Goal: Task Accomplishment & Management: Complete application form

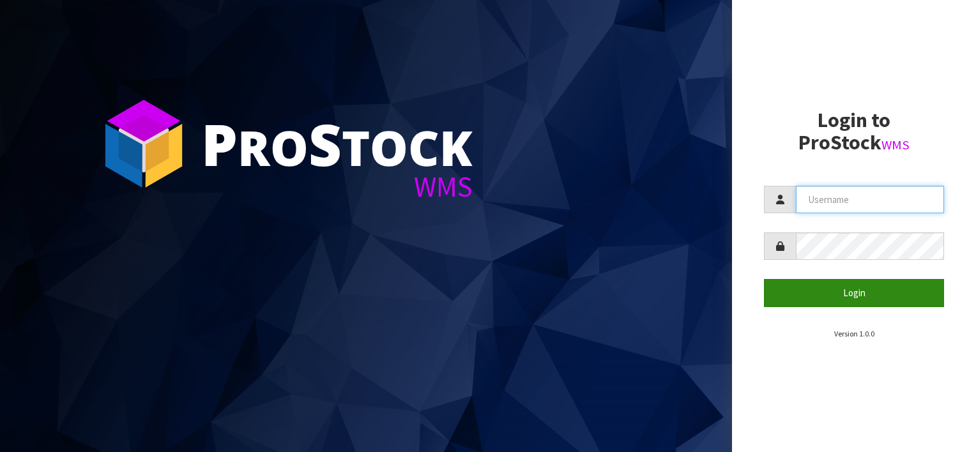
type input "[EMAIL_ADDRESS][DOMAIN_NAME]"
click at [872, 291] on button "Login" at bounding box center [854, 292] width 180 height 27
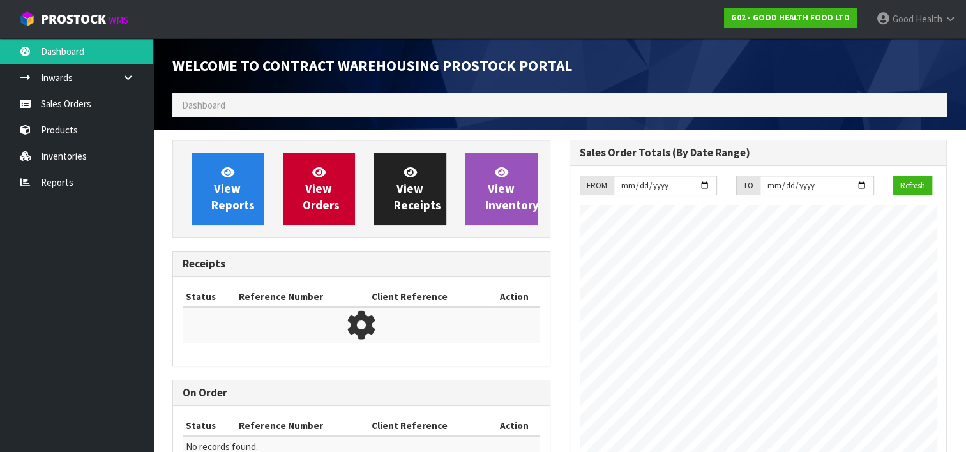
scroll to position [520, 397]
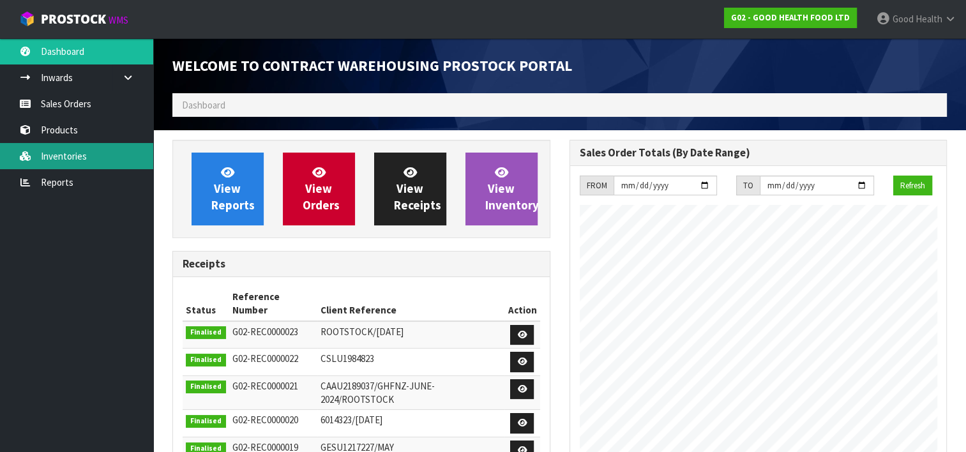
click at [73, 155] on link "Inventories" at bounding box center [76, 156] width 153 height 26
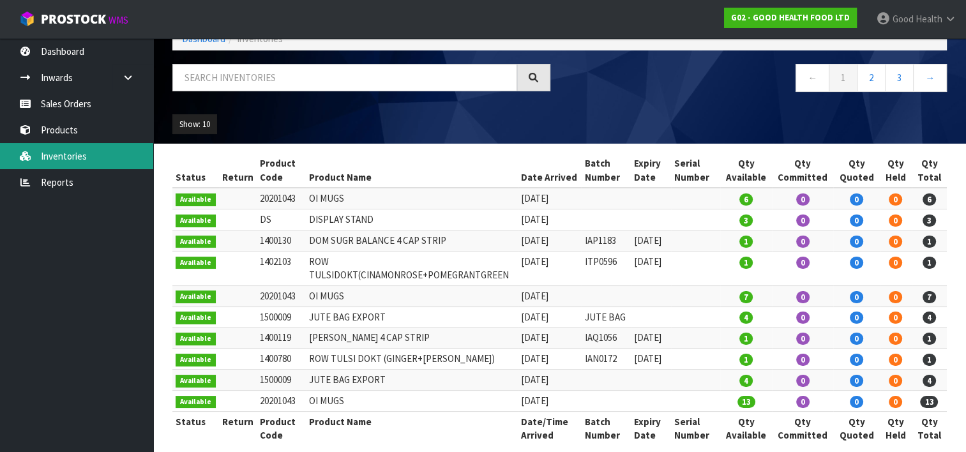
scroll to position [79, 0]
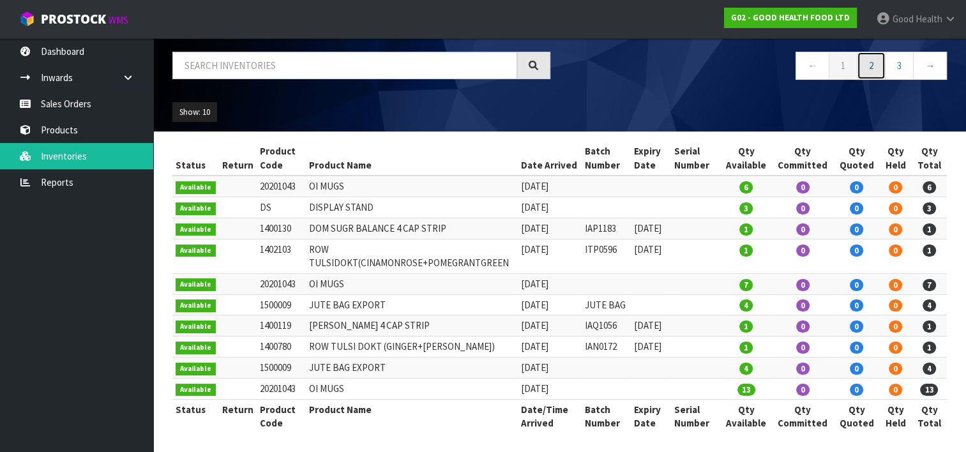
click at [871, 68] on link "2" at bounding box center [871, 65] width 29 height 27
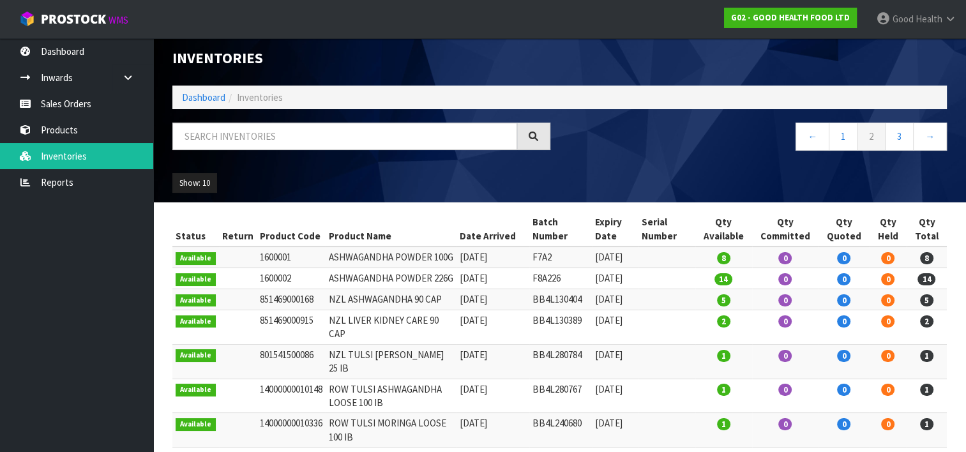
scroll to position [0, 0]
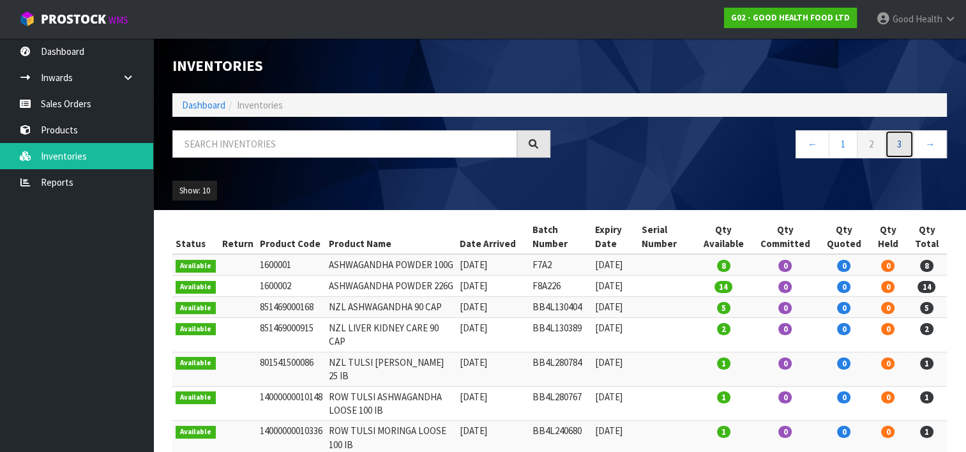
click at [905, 143] on link "3" at bounding box center [899, 143] width 29 height 27
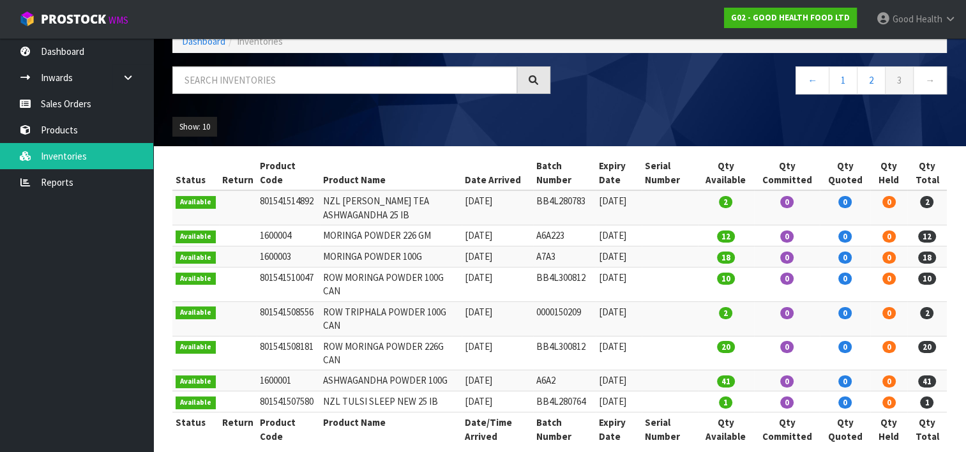
scroll to position [79, 0]
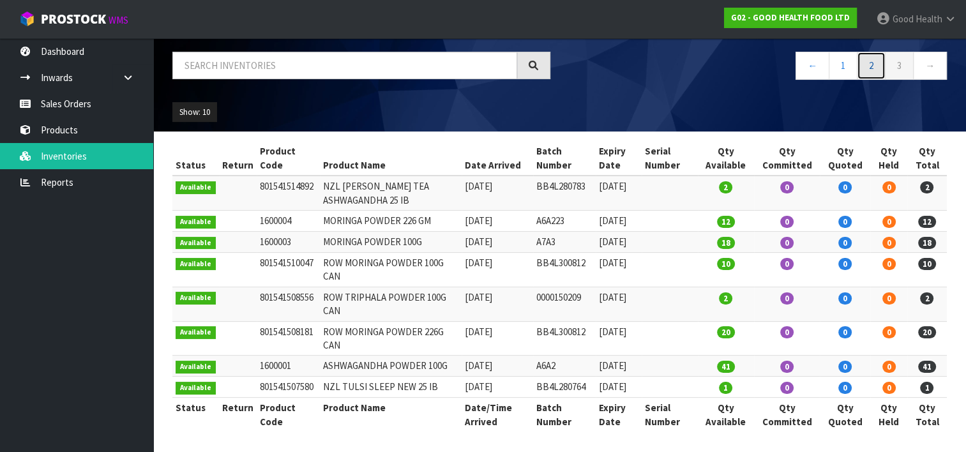
click at [867, 64] on link "2" at bounding box center [871, 65] width 29 height 27
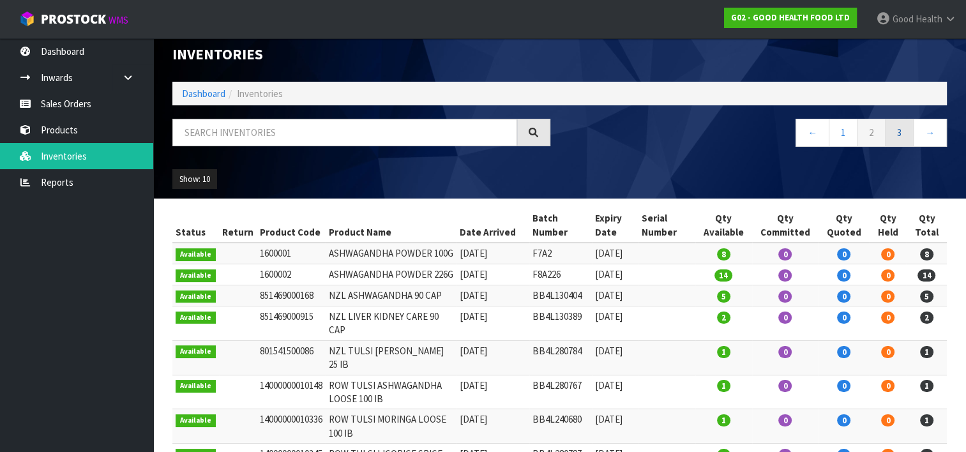
scroll to position [0, 0]
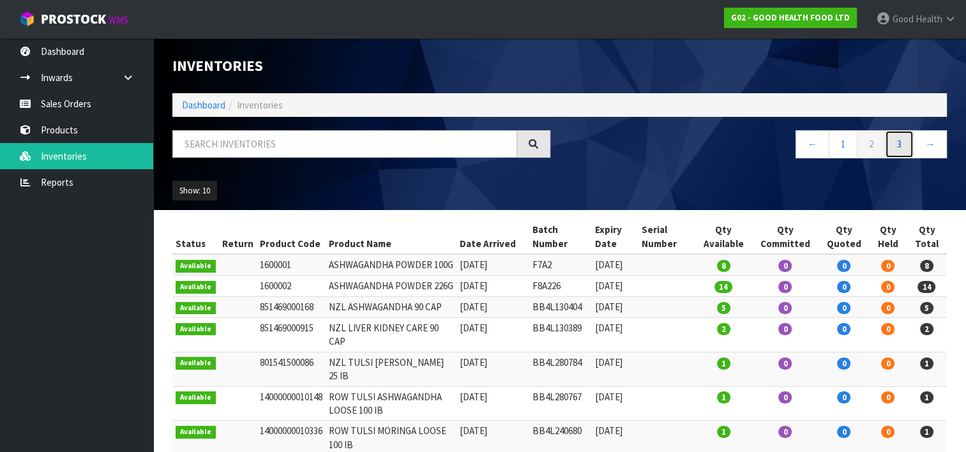
click at [900, 143] on link "3" at bounding box center [899, 143] width 29 height 27
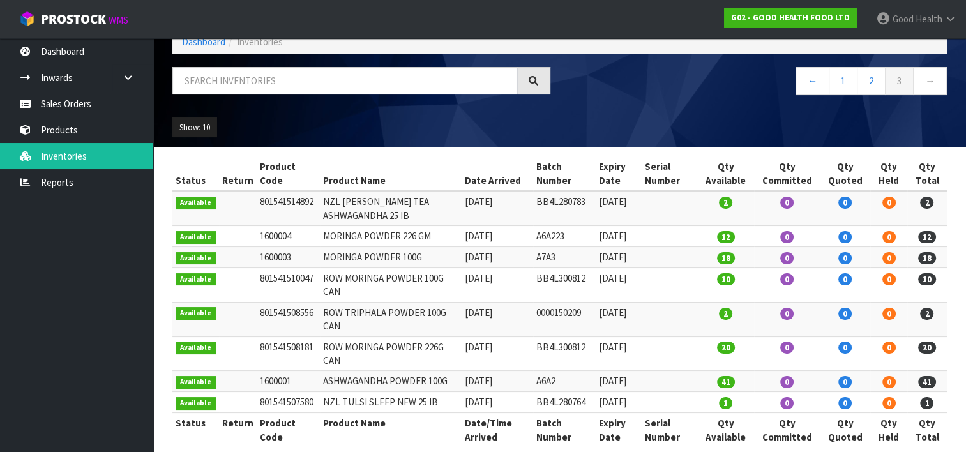
scroll to position [64, 0]
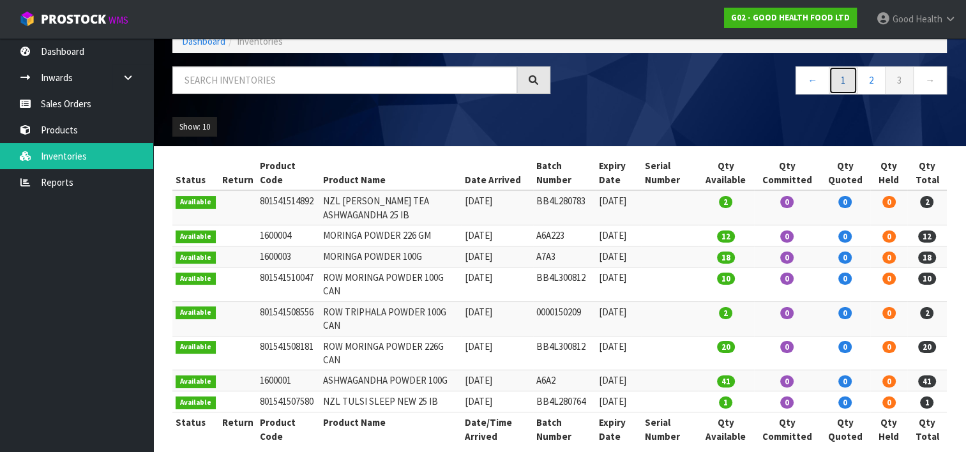
click at [837, 79] on link "1" at bounding box center [843, 79] width 29 height 27
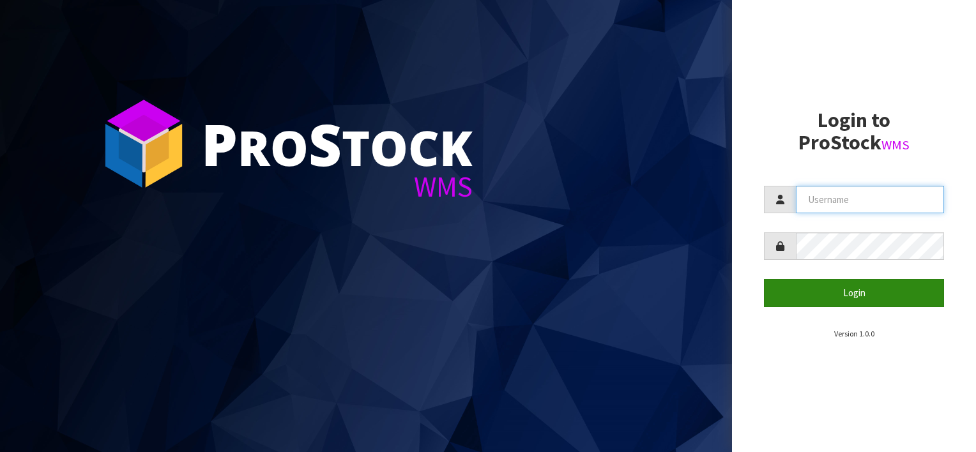
type input "[EMAIL_ADDRESS][DOMAIN_NAME]"
click at [890, 291] on button "Login" at bounding box center [854, 292] width 180 height 27
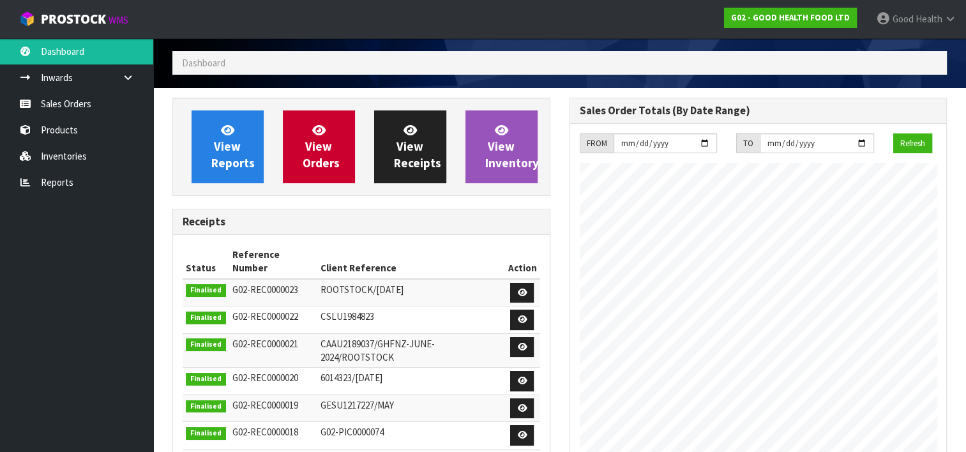
scroll to position [64, 0]
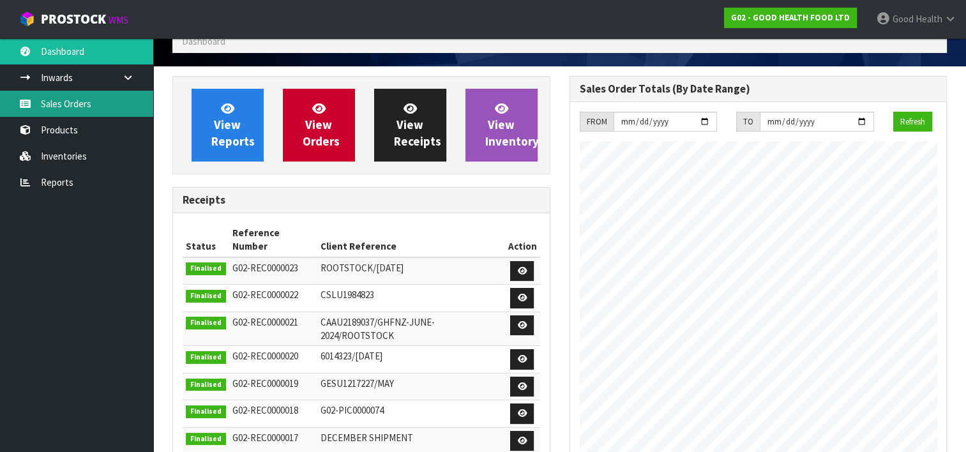
click at [69, 98] on link "Sales Orders" at bounding box center [76, 104] width 153 height 26
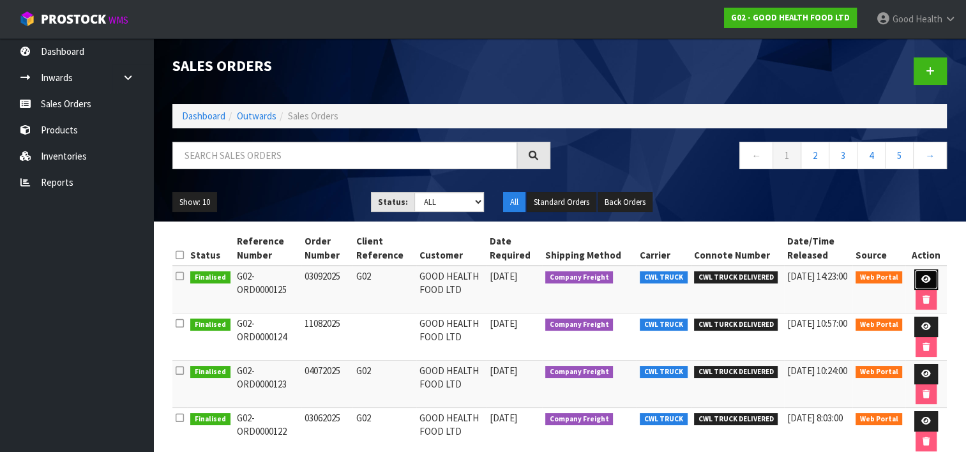
click at [925, 273] on link at bounding box center [926, 279] width 24 height 20
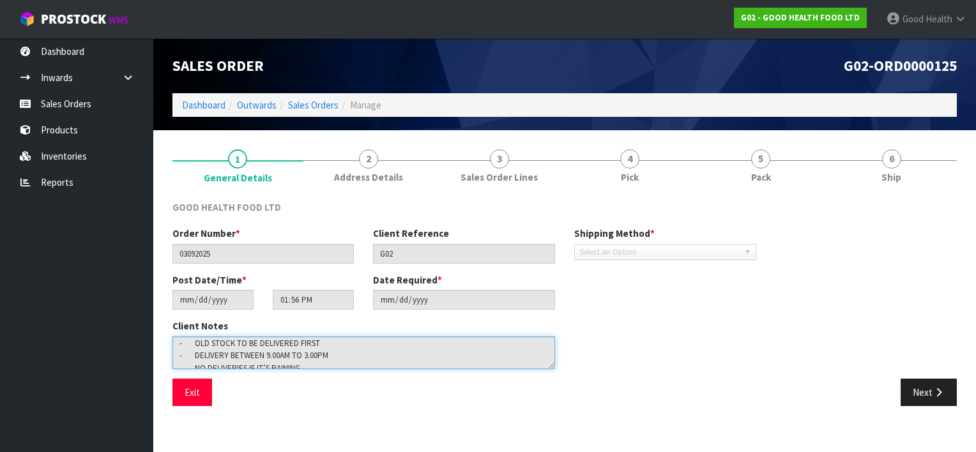
scroll to position [75, 0]
drag, startPoint x: 179, startPoint y: 342, endPoint x: 358, endPoint y: 376, distance: 182.1
click at [358, 376] on div "Client Notes" at bounding box center [364, 348] width 402 height 59
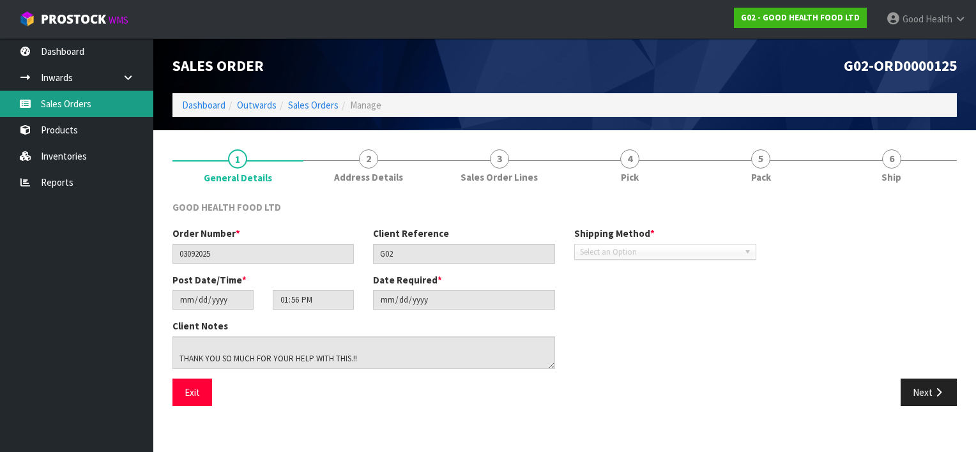
click at [73, 103] on link "Sales Orders" at bounding box center [76, 104] width 153 height 26
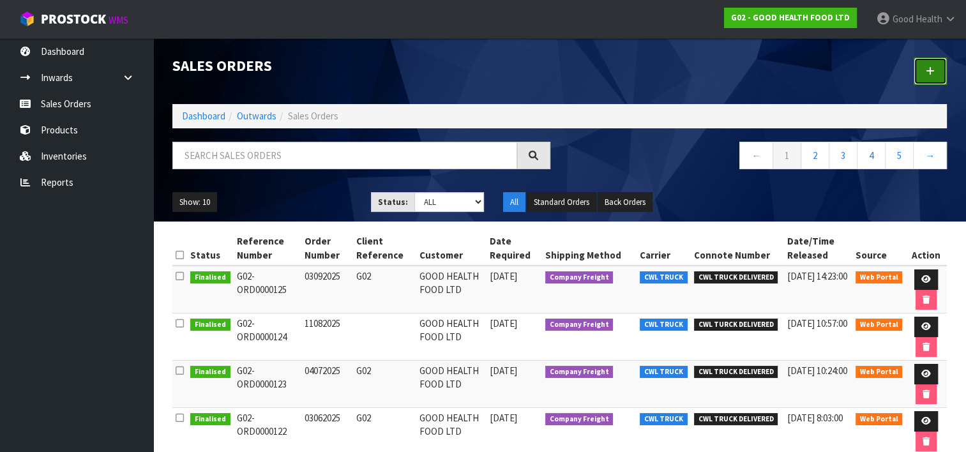
click at [939, 68] on link at bounding box center [930, 70] width 33 height 27
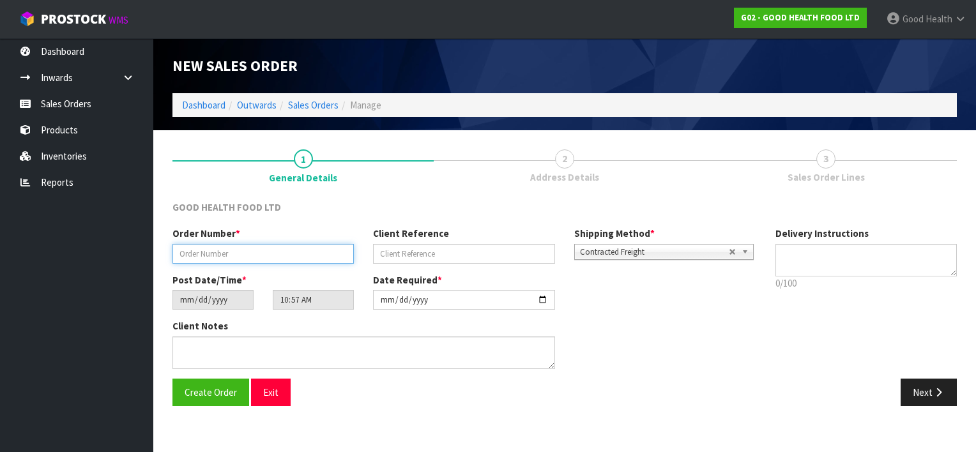
click at [215, 258] on input "text" at bounding box center [262, 254] width 181 height 20
type input "141025"
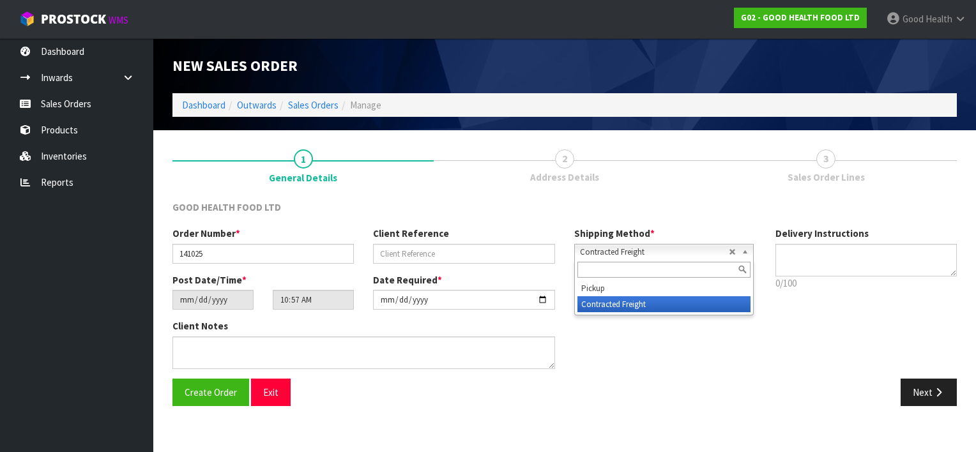
click at [741, 252] on b at bounding box center [746, 252] width 11 height 15
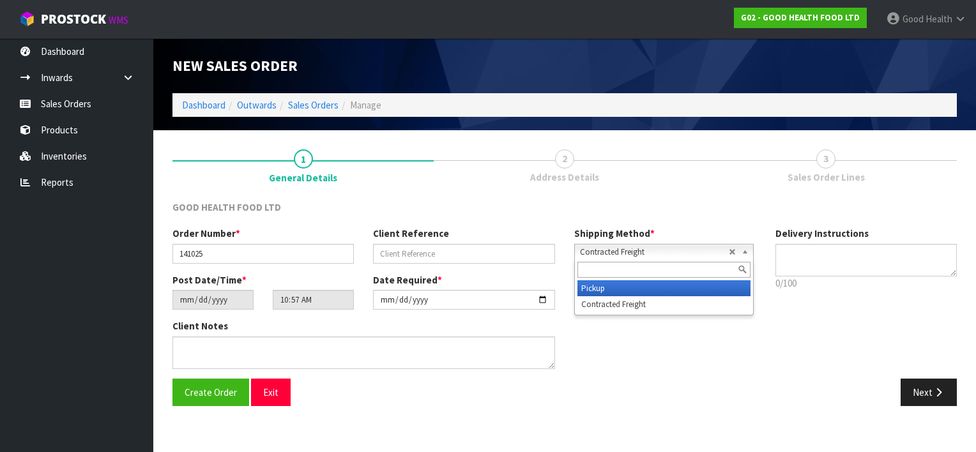
click at [660, 287] on li "Pickup" at bounding box center [663, 288] width 173 height 16
click at [748, 252] on b at bounding box center [746, 252] width 11 height 15
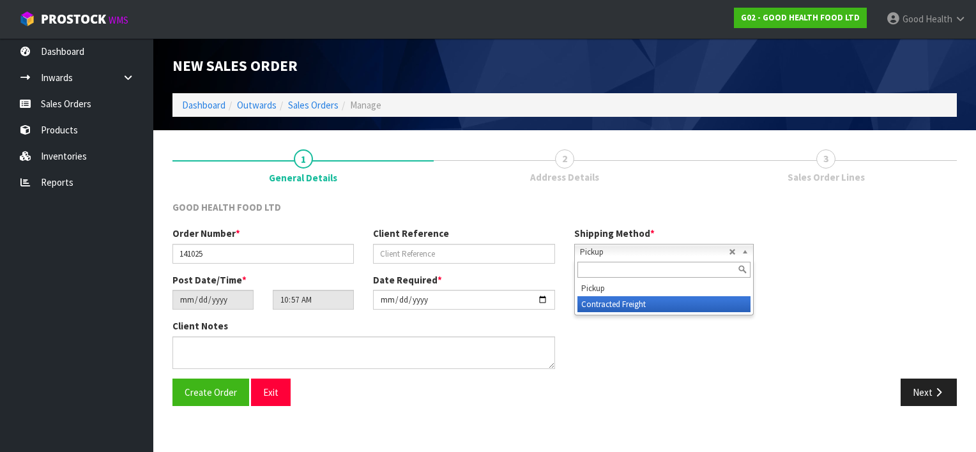
click at [694, 302] on li "Contracted Freight" at bounding box center [663, 304] width 173 height 16
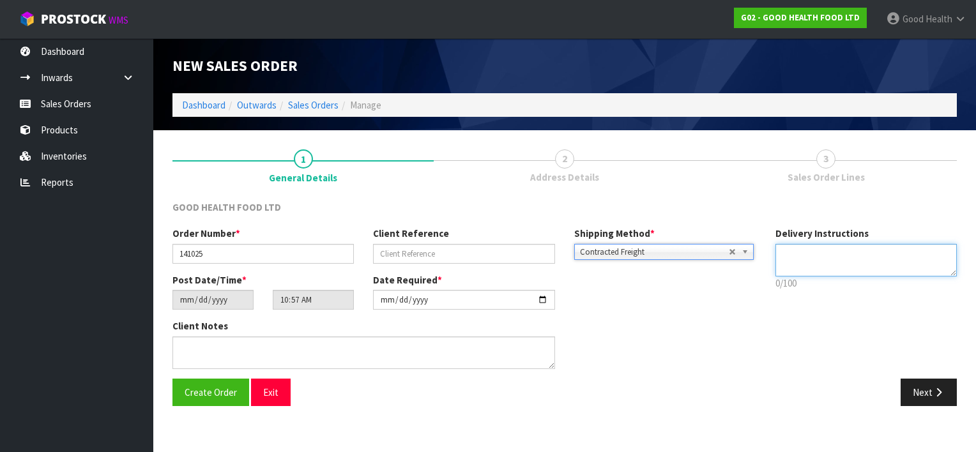
click at [803, 257] on textarea at bounding box center [866, 260] width 182 height 33
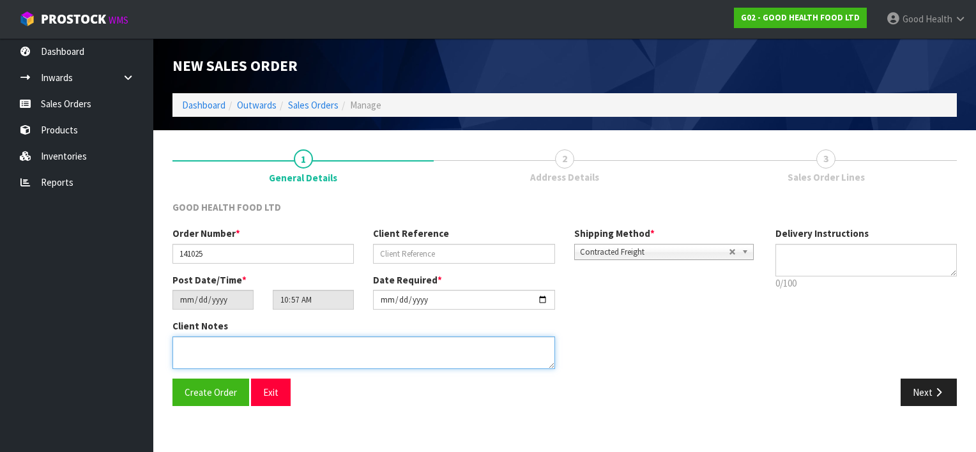
click at [284, 355] on textarea at bounding box center [363, 353] width 383 height 33
paste textarea "DELIVERY INSTRUCTION FOR OUR ORDER: - OLD STOCK TO BE DELIVERED FIRST - DELIVER…"
drag, startPoint x: 337, startPoint y: 340, endPoint x: 189, endPoint y: 360, distance: 149.5
click at [185, 356] on textarea at bounding box center [363, 353] width 383 height 33
type textarea "DELIVERY INSTRUCTION FOR OUR ORDER: - OLD STOCK TO BE DELIVERED FIRST - DELIVER…"
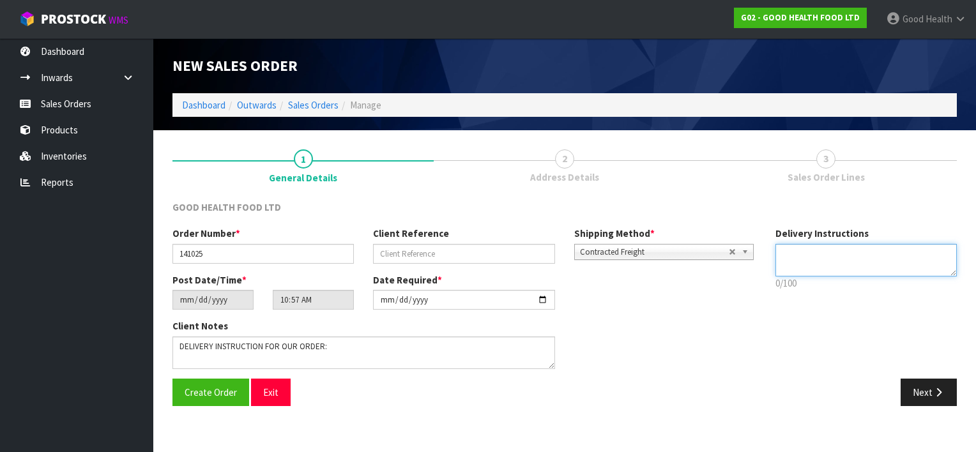
click at [790, 253] on textarea at bounding box center [866, 260] width 182 height 33
paste textarea "- OLD STOCK TO BE DELIVERED FIRST - DELIVERY BETWEEN 9.00AM TO 3.00PM - NO DELI…"
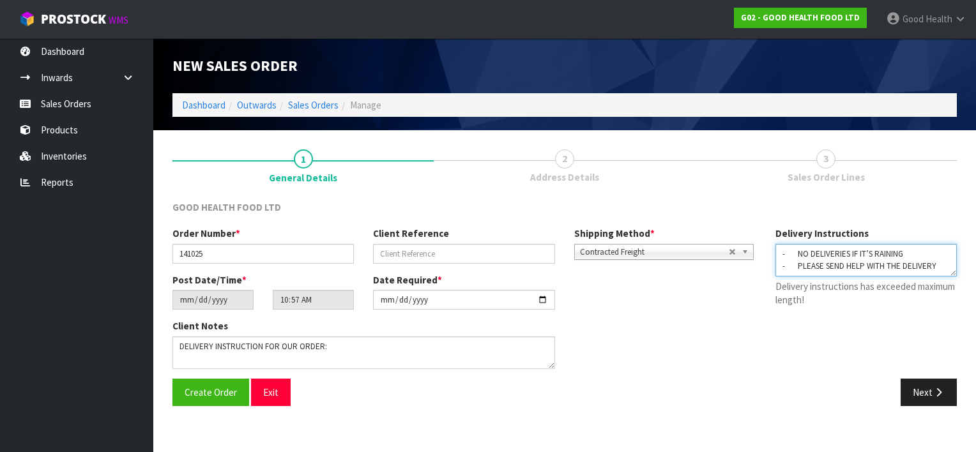
scroll to position [37, 0]
drag, startPoint x: 937, startPoint y: 268, endPoint x: 782, endPoint y: 278, distance: 156.1
click at [782, 278] on div "Delivery Instructions 0/100 Delivery instructions has exceeded maximum length!" at bounding box center [866, 270] width 201 height 86
click at [835, 253] on textarea at bounding box center [866, 260] width 182 height 33
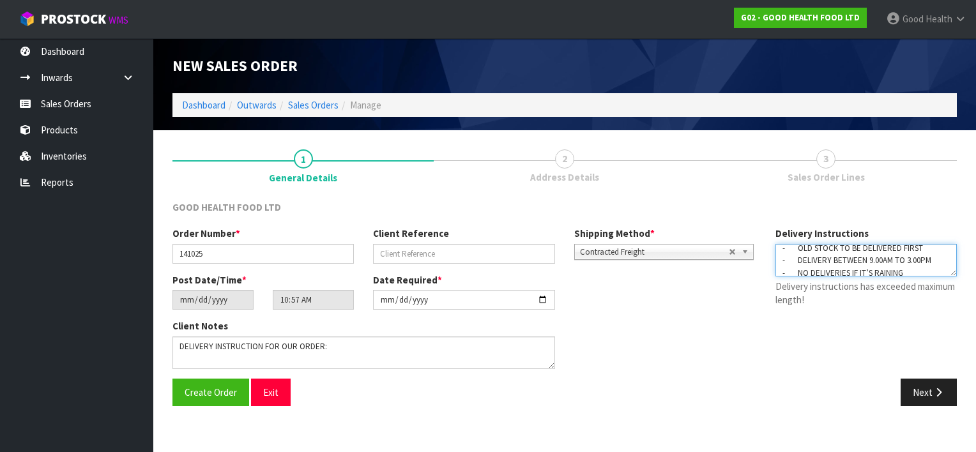
scroll to position [0, 0]
click at [862, 255] on textarea at bounding box center [866, 260] width 182 height 33
drag, startPoint x: 895, startPoint y: 252, endPoint x: 780, endPoint y: 255, distance: 114.3
click at [780, 255] on textarea at bounding box center [866, 260] width 182 height 33
drag, startPoint x: 794, startPoint y: 252, endPoint x: 808, endPoint y: 231, distance: 26.2
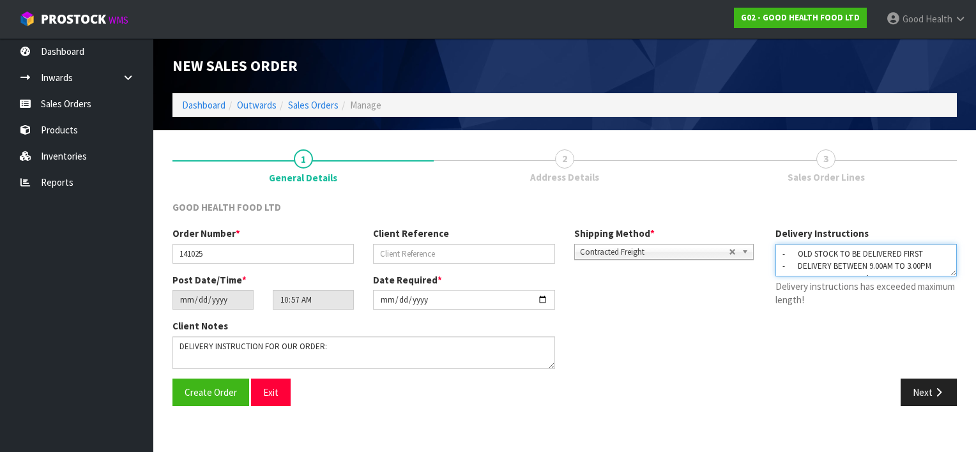
click at [794, 252] on textarea at bounding box center [866, 260] width 182 height 33
click at [797, 258] on textarea at bounding box center [866, 260] width 182 height 33
type textarea "-OLD STOCK TO BE DELIVERED FIRST - DELIVERY BETWEEN 9.00AM TO 3.00PM - NO DELIV…"
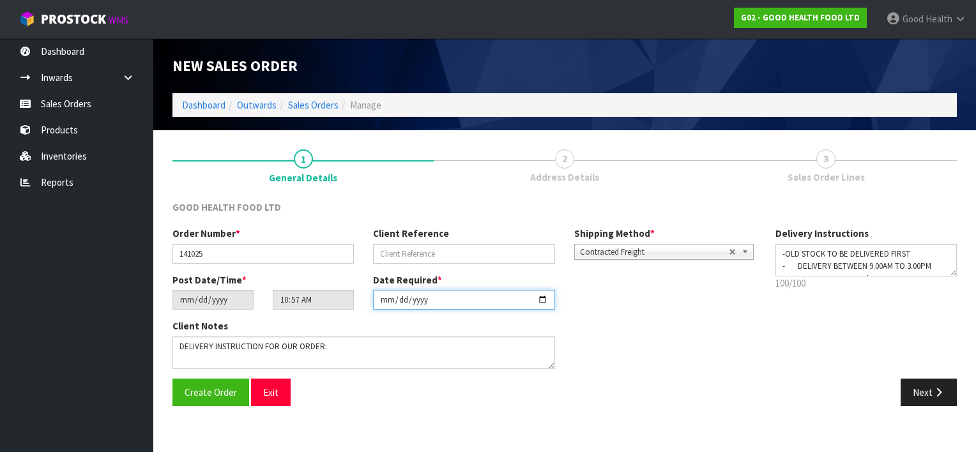
click at [542, 302] on input "[DATE]" at bounding box center [463, 300] width 181 height 20
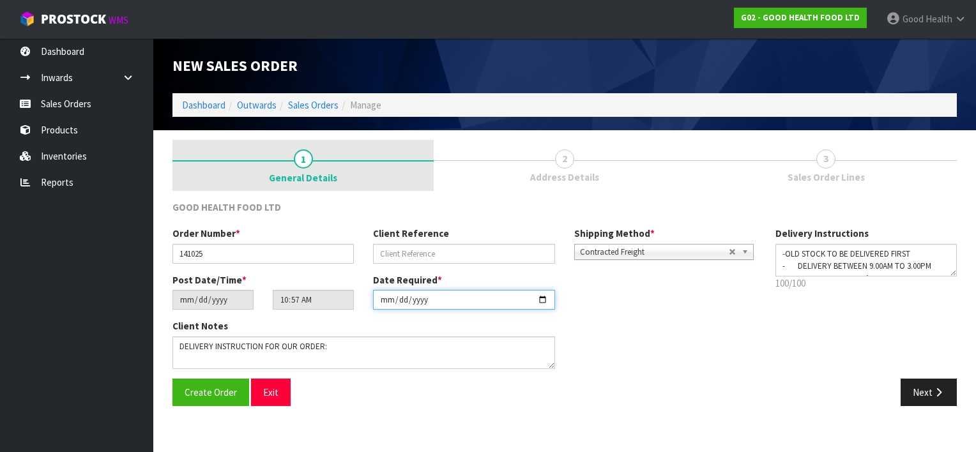
type input "[DATE]"
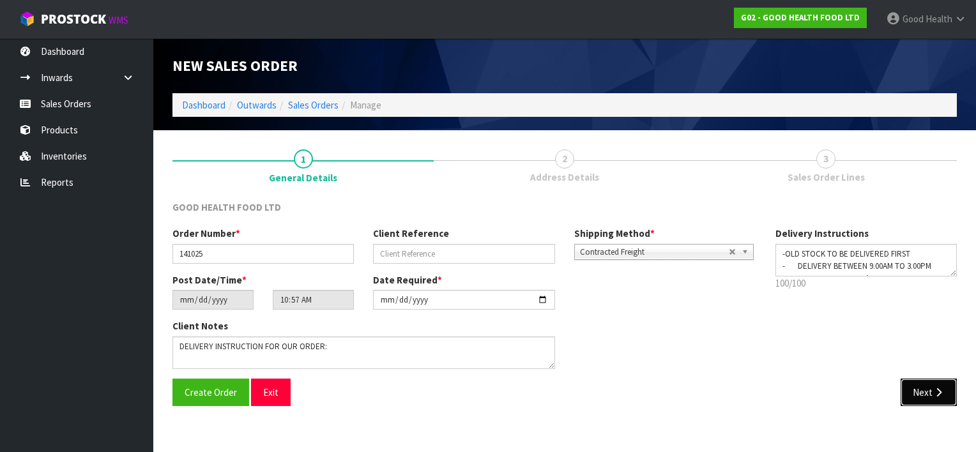
click at [927, 393] on button "Next" at bounding box center [928, 392] width 56 height 27
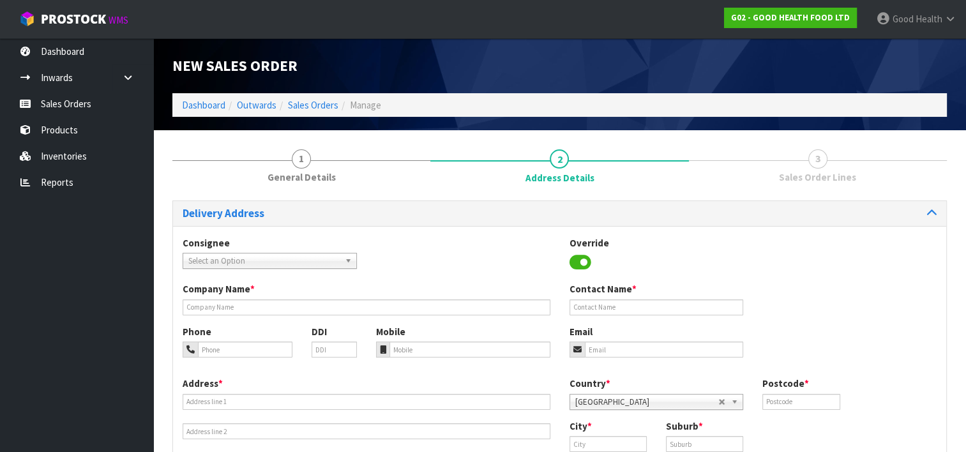
click at [238, 259] on span "Select an Option" at bounding box center [263, 261] width 151 height 15
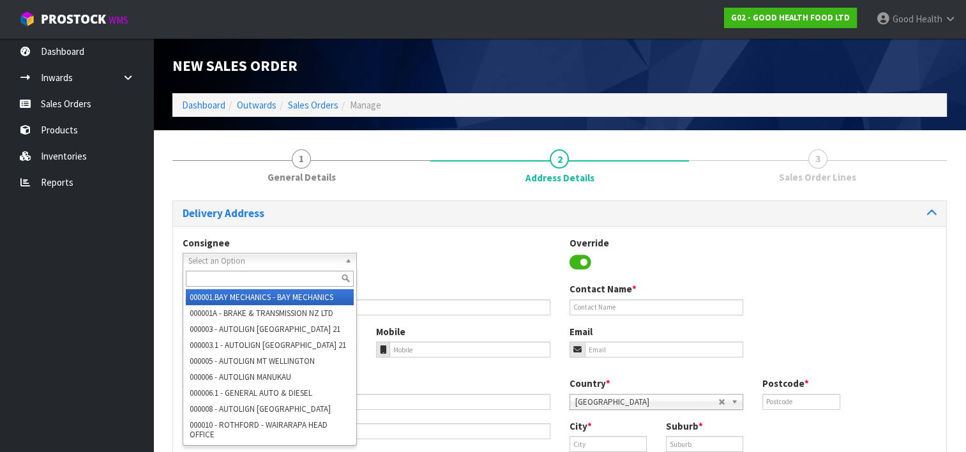
click at [230, 279] on input "text" at bounding box center [270, 279] width 168 height 16
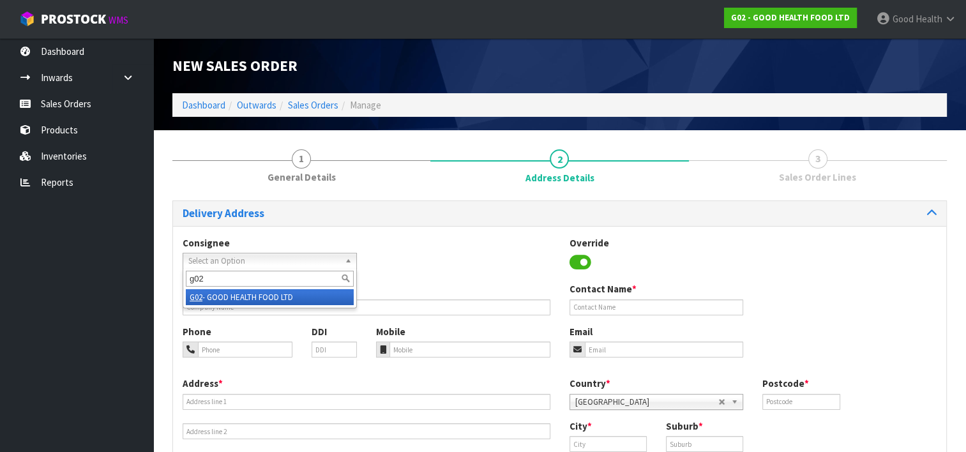
type input "g02"
click at [225, 294] on li "G02 - GOOD HEALTH FOOD LTD" at bounding box center [270, 297] width 168 height 16
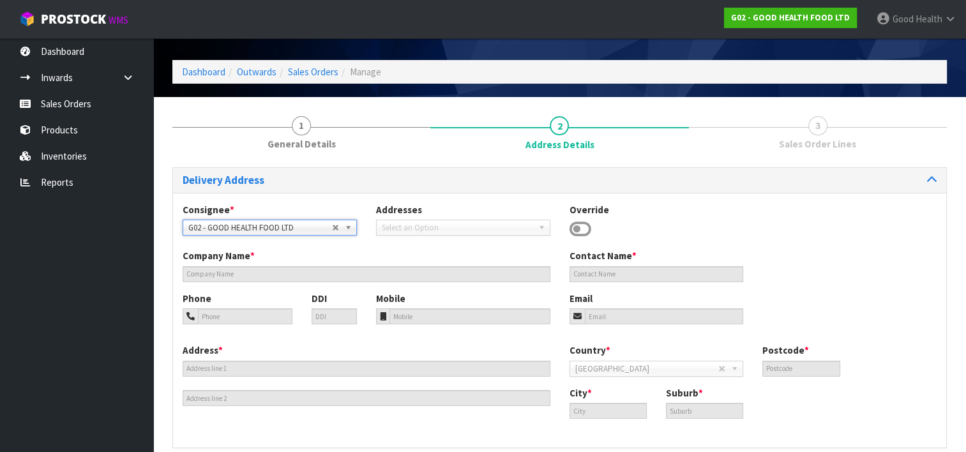
scroll to position [89, 0]
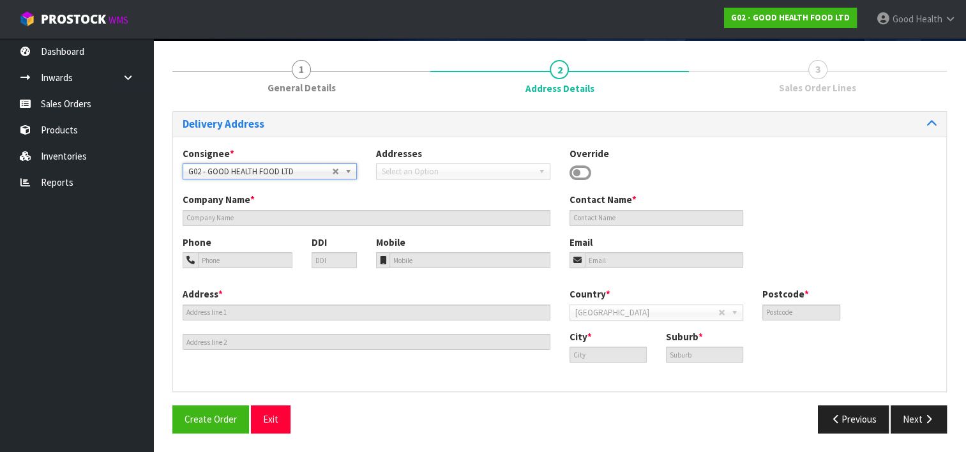
type input "GOOD HEALTH FOOD LTD"
type input "0800 505 333 || 09 5763687"
type input "[EMAIL_ADDRESS][DOMAIN_NAME]"
type input "[STREET_ADDRESS]"
type input "2012"
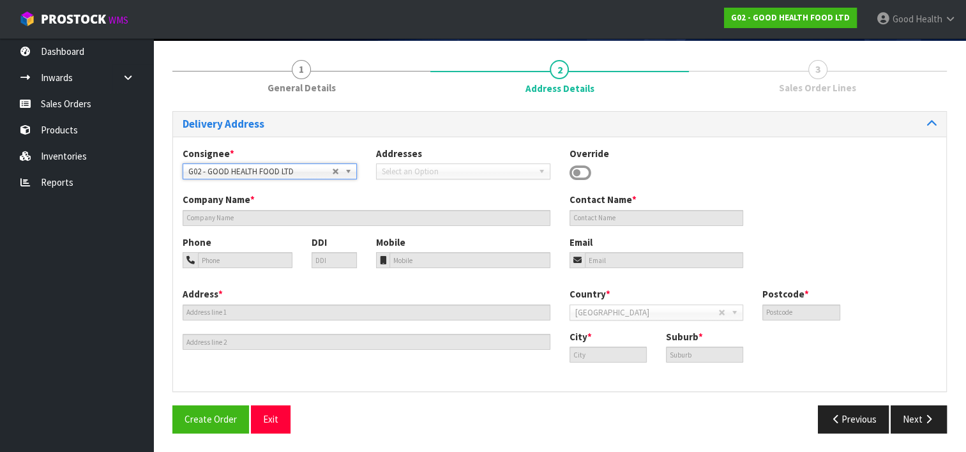
type input "[GEOGRAPHIC_DATA]"
type input "HALF MOON BAY"
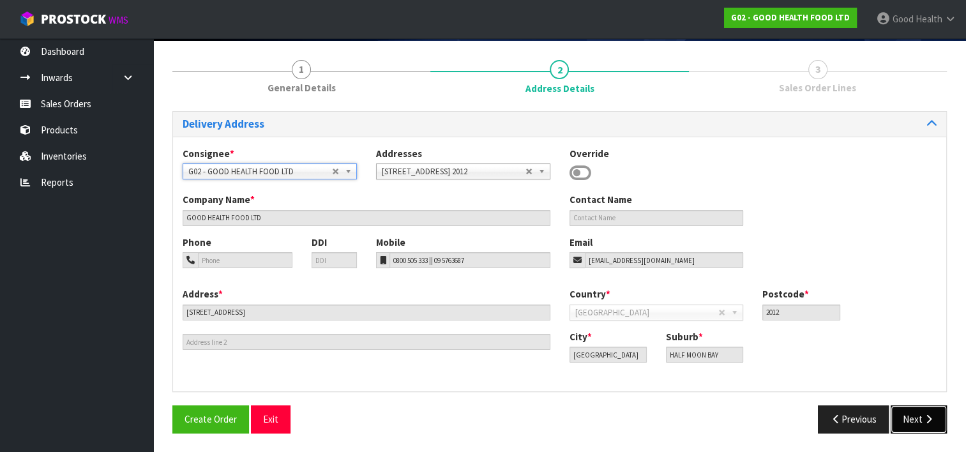
click at [914, 424] on button "Next" at bounding box center [919, 419] width 56 height 27
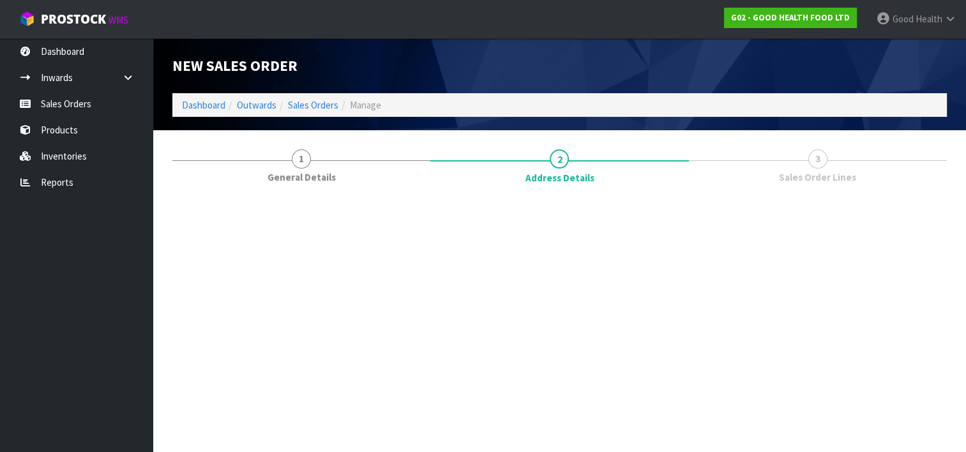
scroll to position [0, 0]
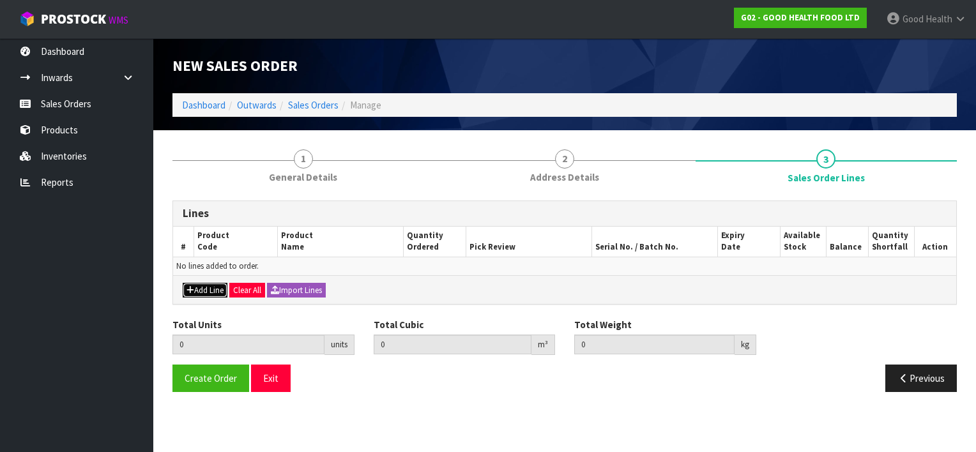
click at [196, 287] on button "Add Line" at bounding box center [205, 290] width 45 height 15
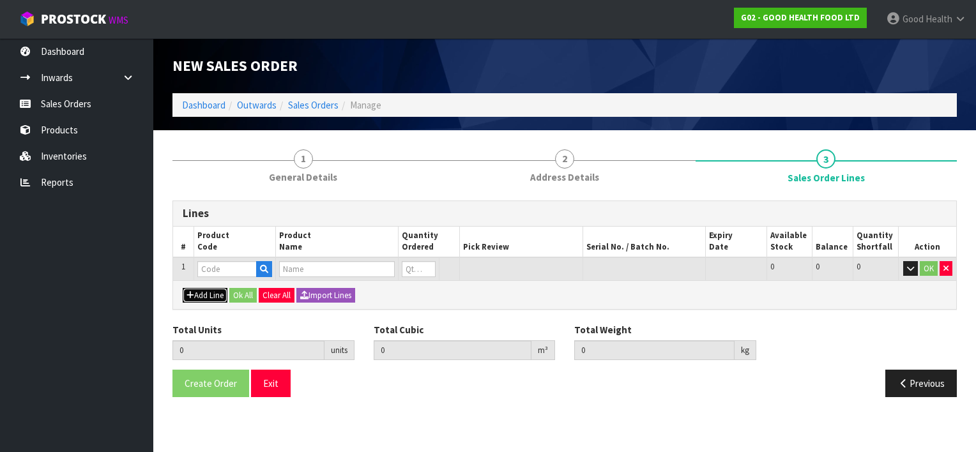
click at [208, 296] on button "Add Line" at bounding box center [205, 295] width 45 height 15
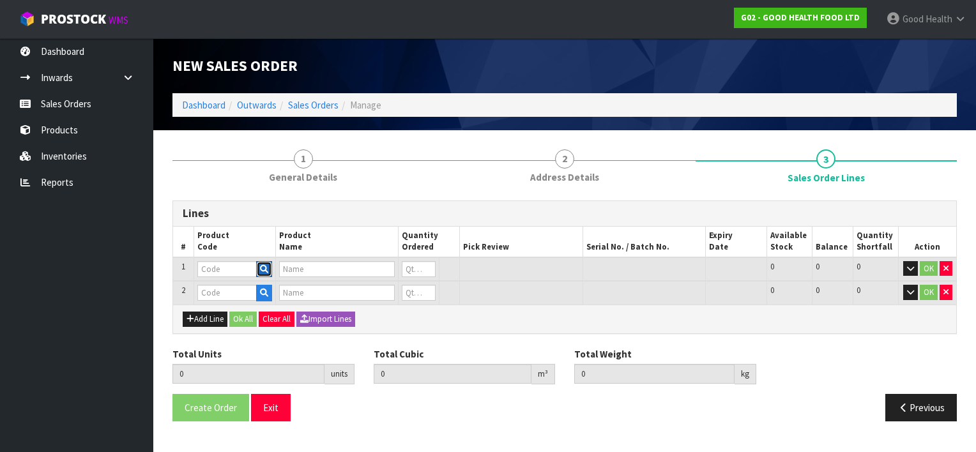
click at [265, 268] on icon "button" at bounding box center [264, 269] width 8 height 8
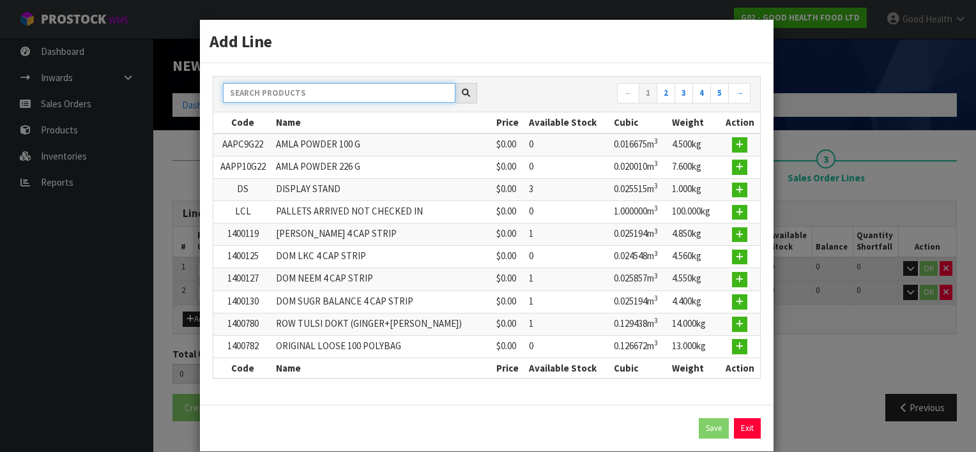
click at [283, 95] on input "text" at bounding box center [339, 93] width 232 height 20
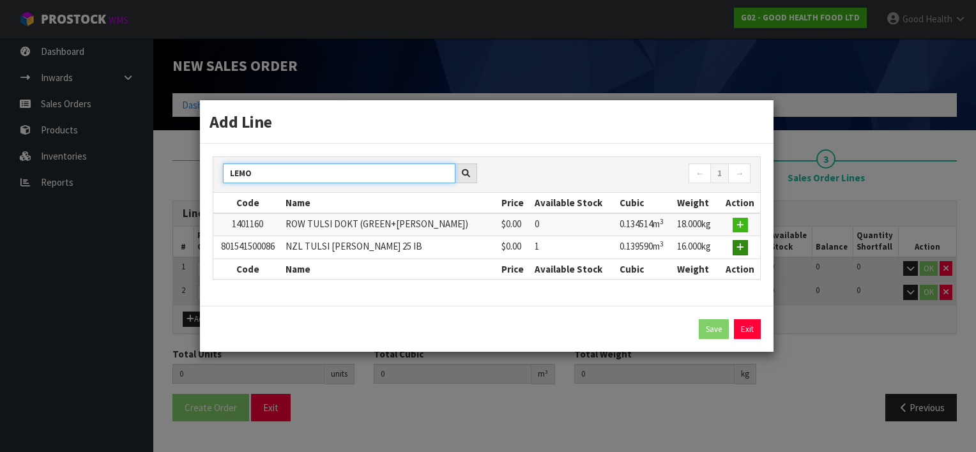
type input "LEMO"
click at [741, 244] on icon "button" at bounding box center [740, 247] width 8 height 8
type input "801541500086"
type input "NZL TULSI [PERSON_NAME] 25 IB"
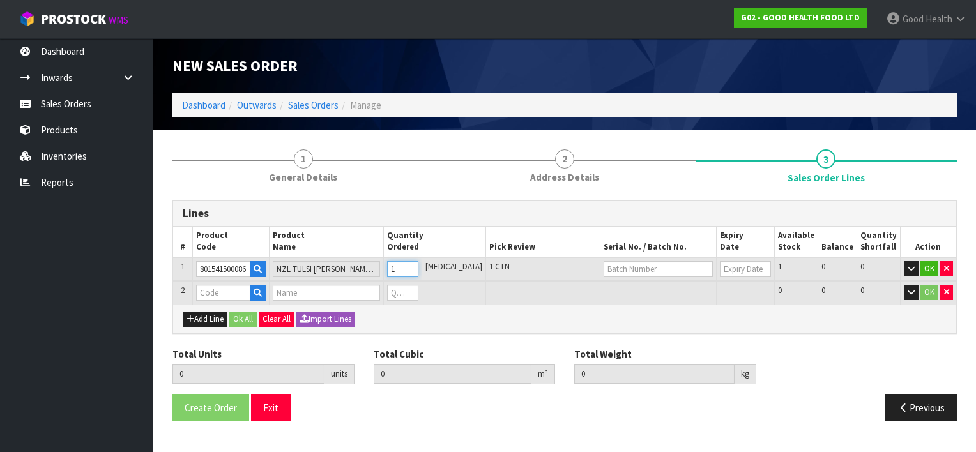
type input "1"
click at [418, 265] on input "1" at bounding box center [402, 269] width 31 height 16
click at [266, 293] on button "button" at bounding box center [258, 293] width 16 height 17
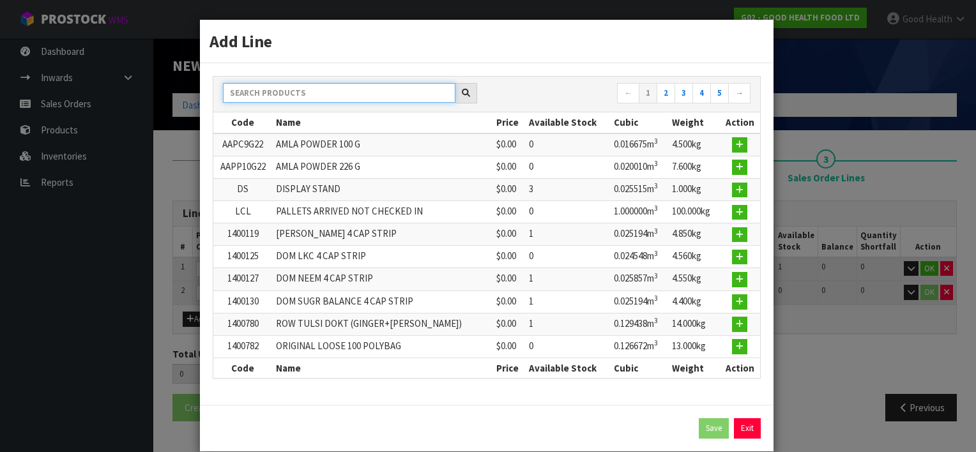
click at [285, 96] on input "text" at bounding box center [339, 93] width 232 height 20
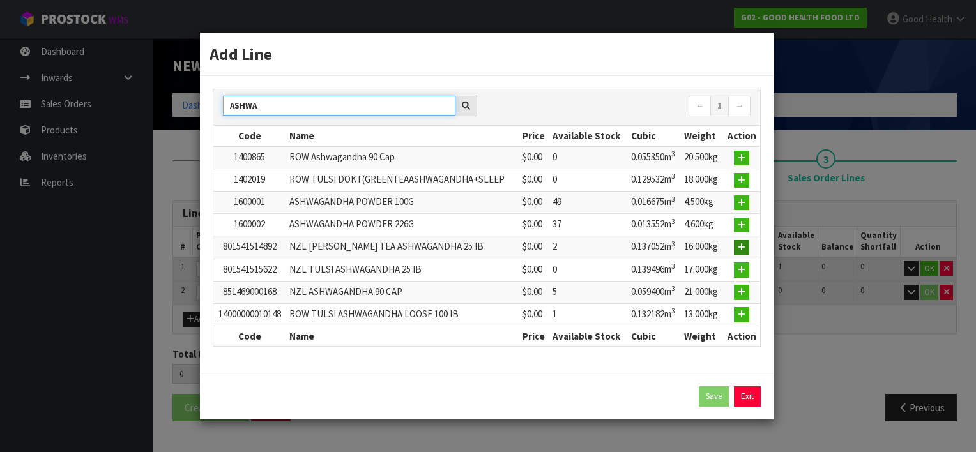
type input "ASHWA"
click at [743, 243] on icon "button" at bounding box center [742, 247] width 8 height 8
type input "1"
type input "0.13959"
type input "16"
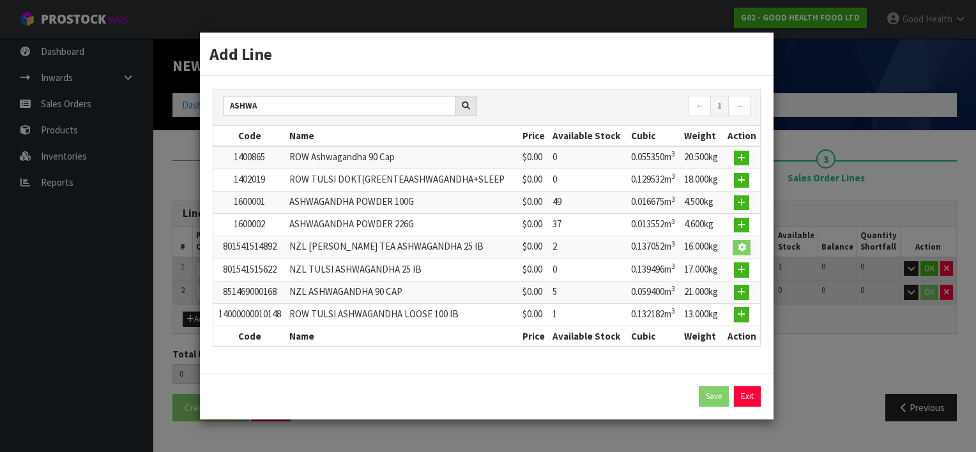
type input "801541514892"
type input "NZL [PERSON_NAME] TEA ASHWAGANDHA 25 IB"
type input "0"
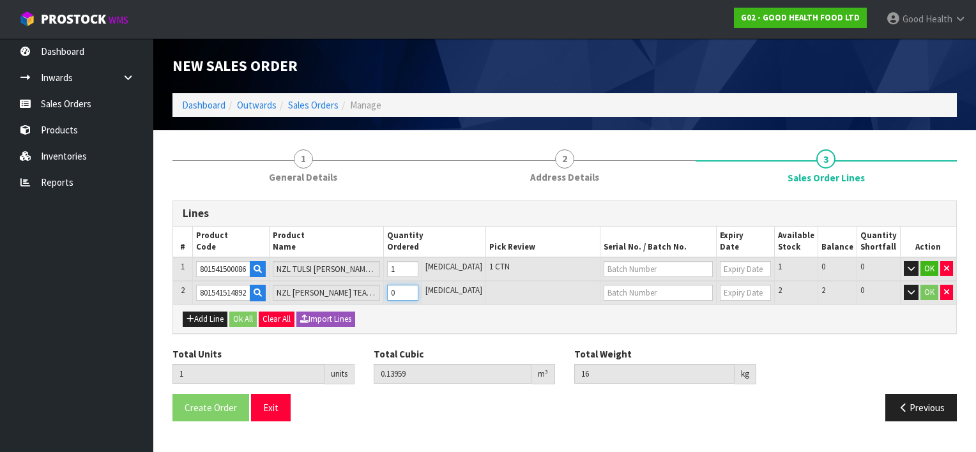
type input "2"
type input "0.276642"
type input "32"
type input "1"
click at [418, 287] on input "1" at bounding box center [402, 293] width 31 height 16
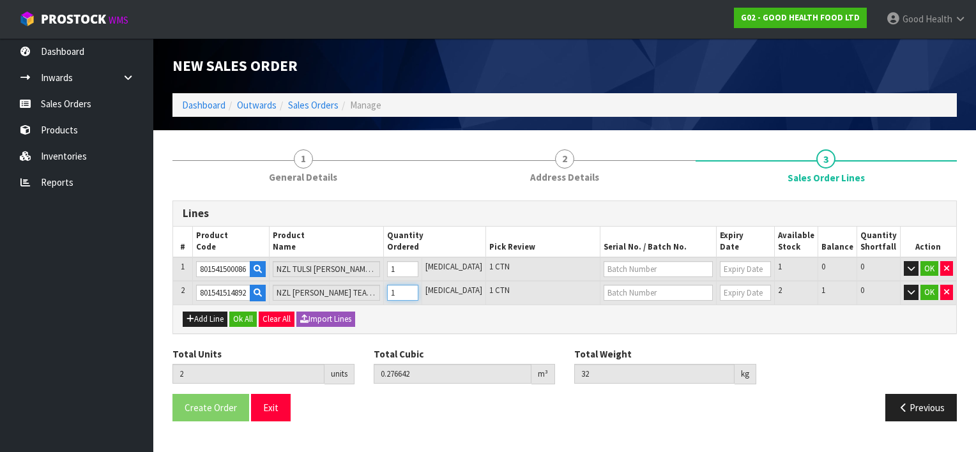
type input "3"
type input "0.413694"
type input "48"
type input "2"
click at [418, 287] on input "2" at bounding box center [402, 293] width 31 height 16
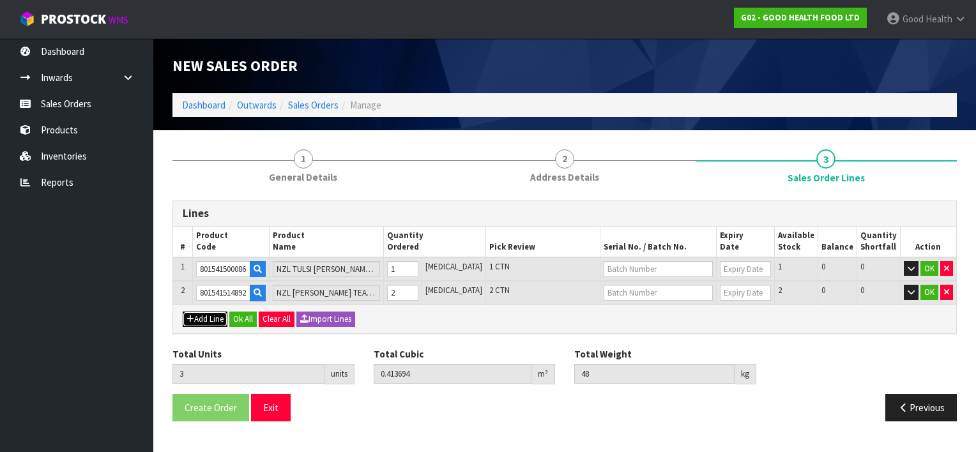
click at [212, 315] on button "Add Line" at bounding box center [205, 319] width 45 height 15
type input "0"
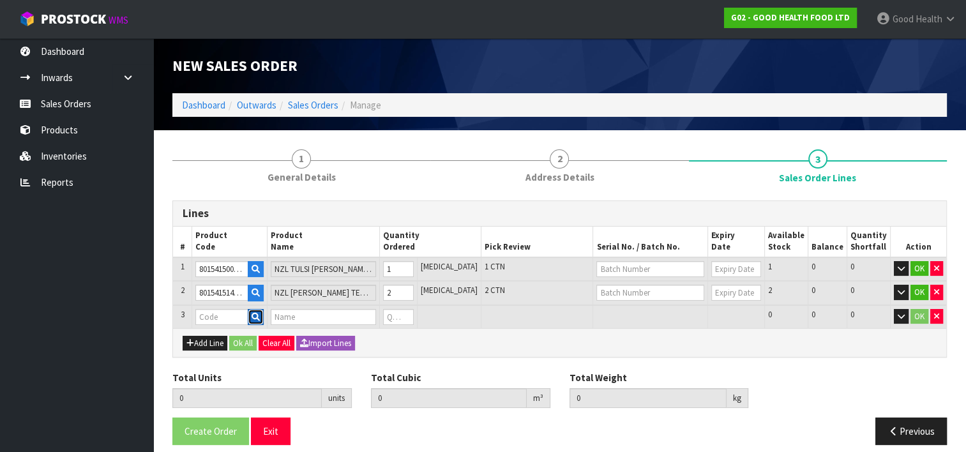
click at [260, 314] on icon "button" at bounding box center [256, 317] width 8 height 8
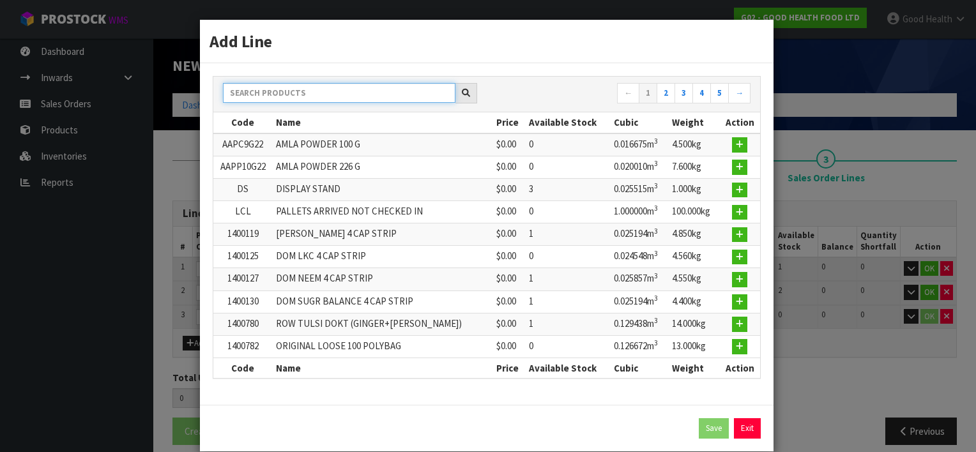
click at [262, 95] on input "text" at bounding box center [339, 93] width 232 height 20
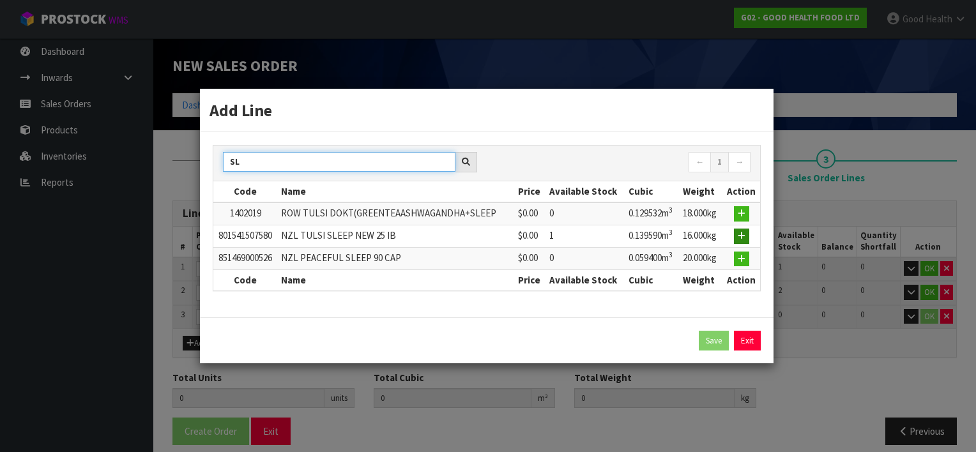
type input "SL"
click at [740, 235] on icon "button" at bounding box center [742, 236] width 8 height 8
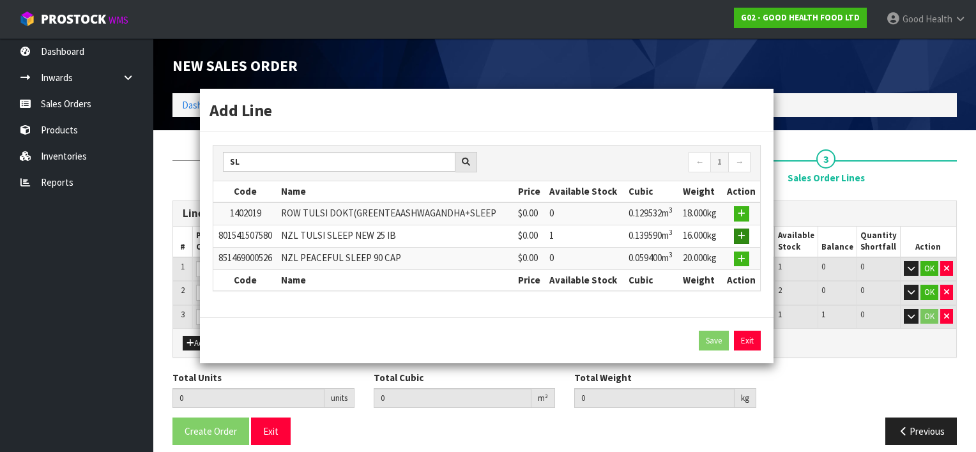
type input "3"
type input "0.413694"
type input "48"
type input "801541507580"
type input "NZL TULSI SLEEP NEW 25 IB"
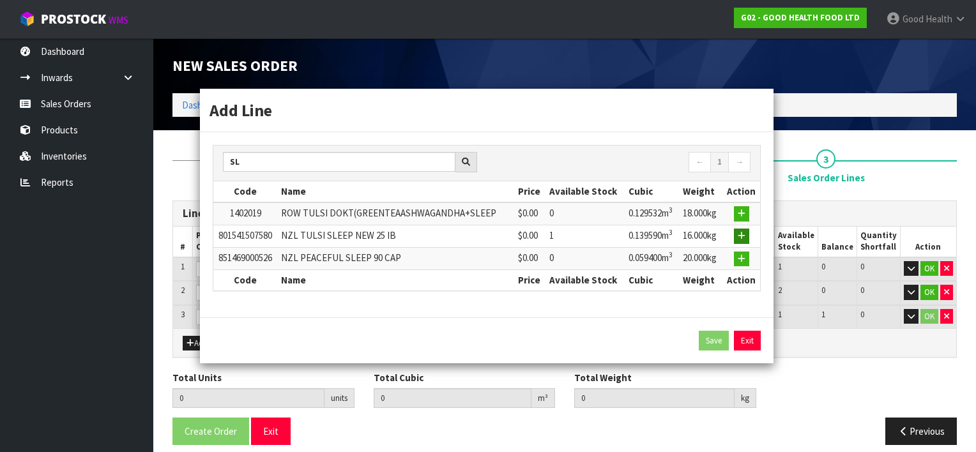
type input "0"
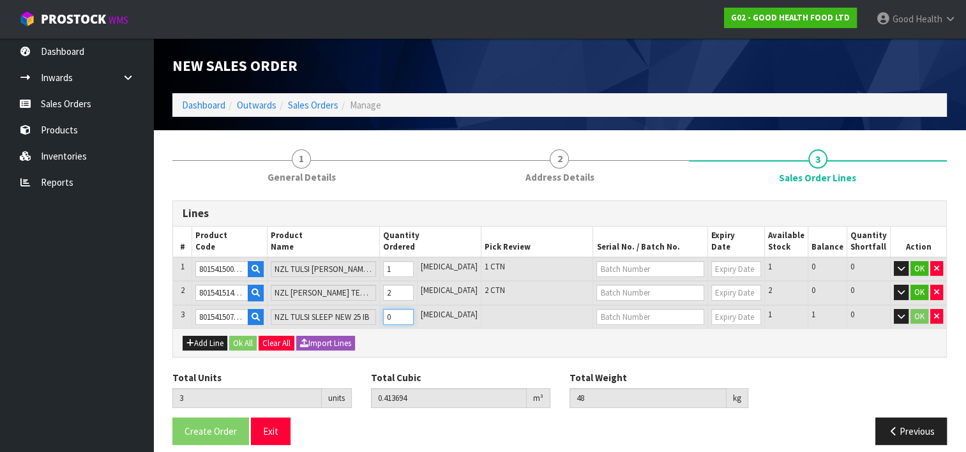
type input "4"
type input "0.553284"
type input "64"
type input "1"
click at [414, 310] on input "1" at bounding box center [398, 317] width 31 height 16
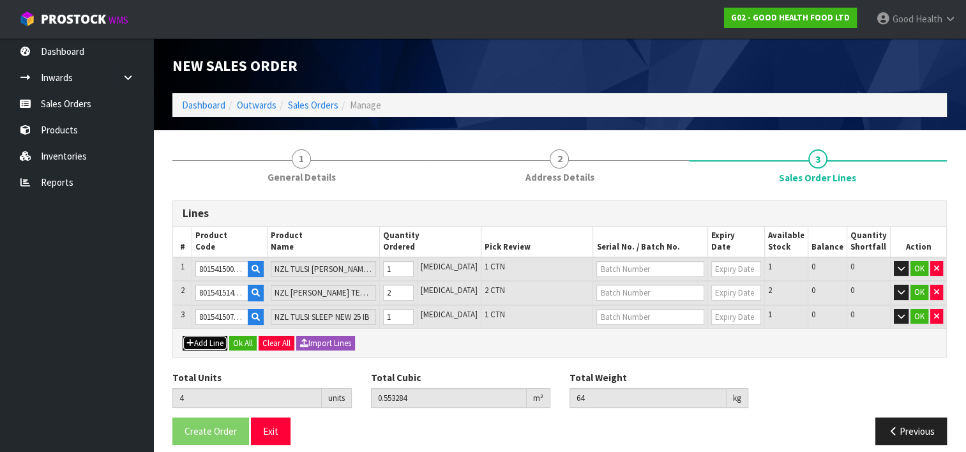
click at [204, 339] on button "Add Line" at bounding box center [205, 343] width 45 height 15
type input "0"
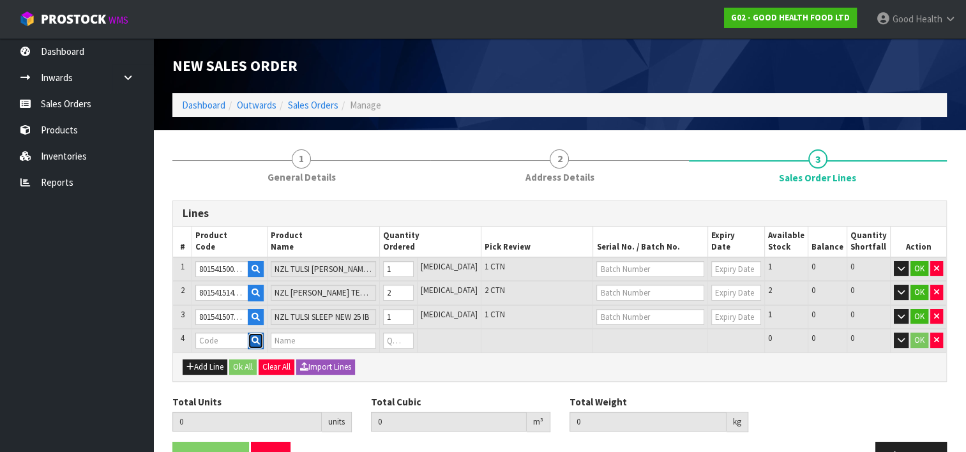
click at [260, 337] on icon "button" at bounding box center [256, 341] width 8 height 8
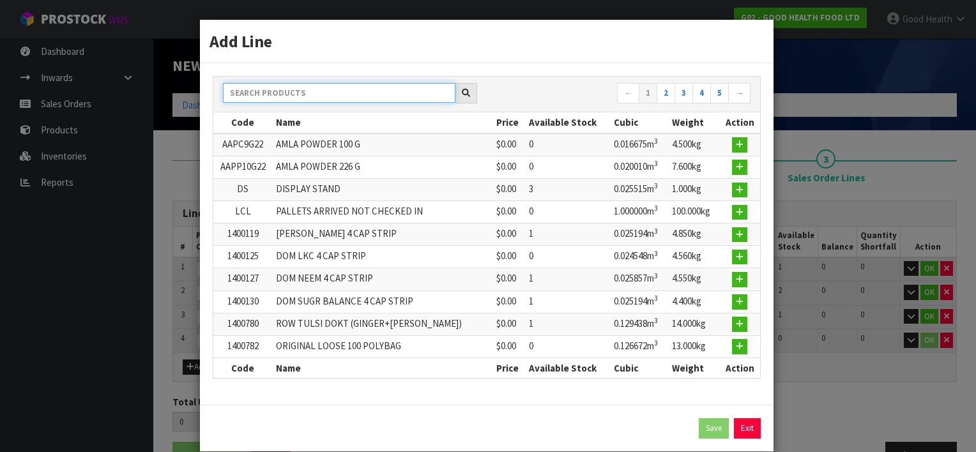
click at [258, 93] on input "text" at bounding box center [339, 93] width 232 height 20
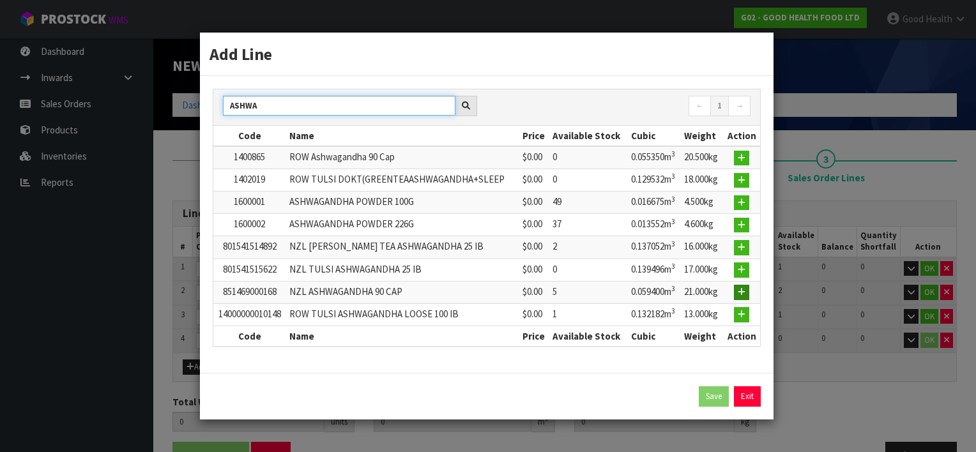
type input "ASHWA"
click at [743, 290] on icon "button" at bounding box center [742, 292] width 8 height 8
type input "4"
type input "0.553284"
type input "64"
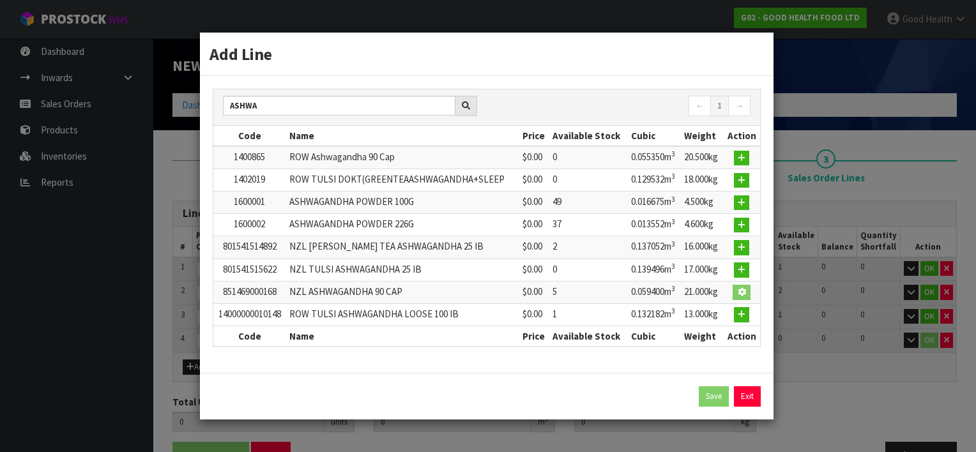
type input "851469000168"
type input "NZL ASHWAGANDHA 90 CAP"
type input "0"
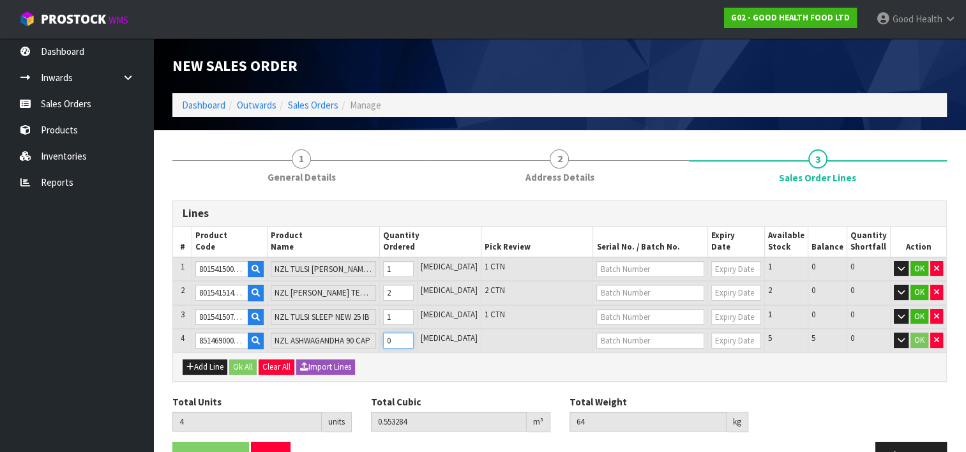
click at [414, 333] on input "0" at bounding box center [398, 341] width 31 height 16
type input "5"
type input "0.612684"
type input "85"
type input "1"
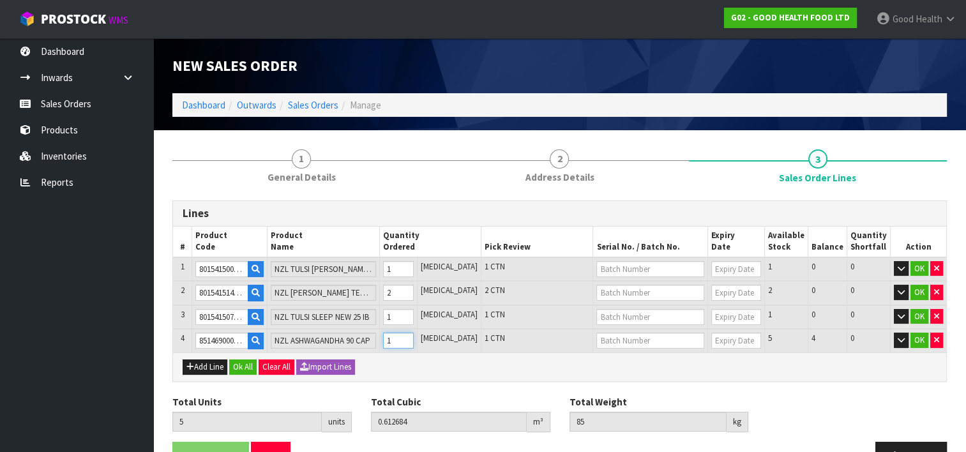
click at [414, 335] on input "1" at bounding box center [398, 341] width 31 height 16
click at [212, 360] on button "Add Line" at bounding box center [205, 367] width 45 height 15
type input "0"
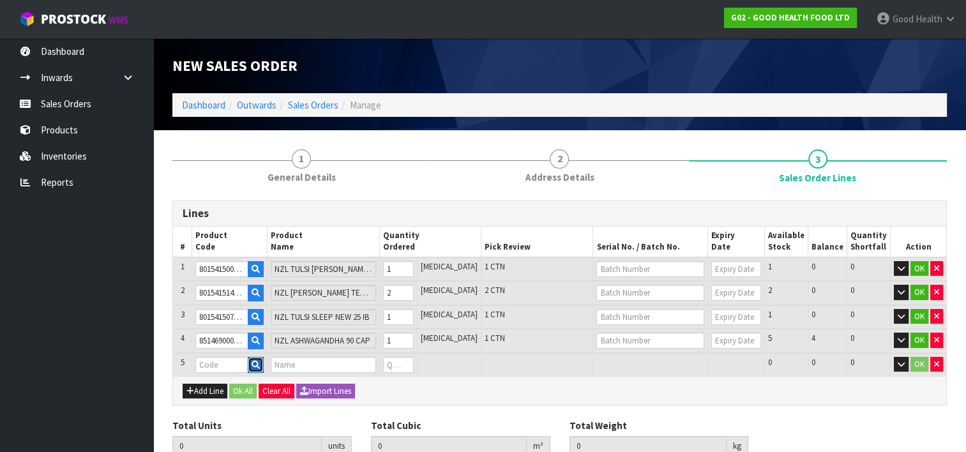
click at [260, 361] on icon "button" at bounding box center [256, 365] width 8 height 8
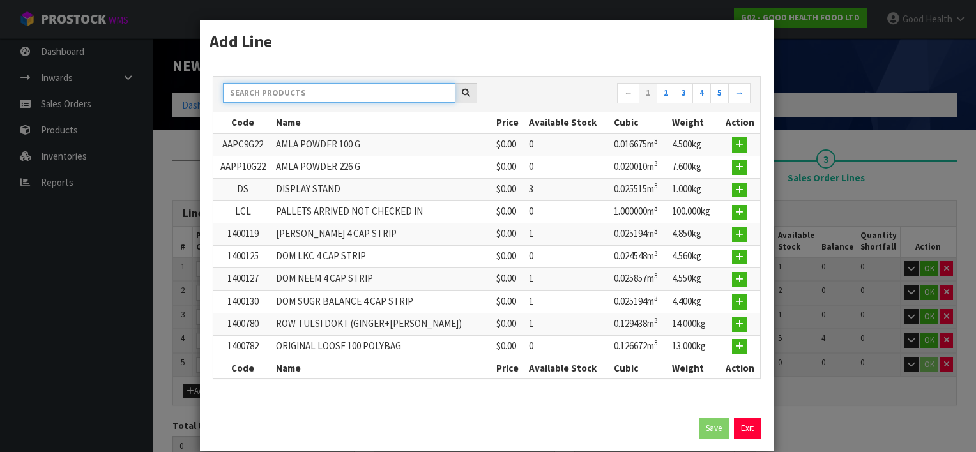
click at [263, 92] on input "text" at bounding box center [339, 93] width 232 height 20
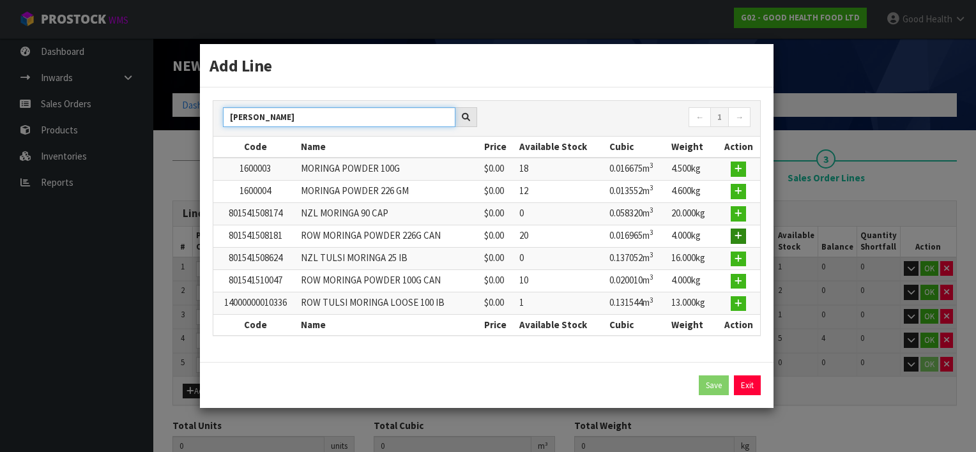
type input "[PERSON_NAME]"
click at [741, 235] on icon "button" at bounding box center [738, 236] width 8 height 8
type input "5"
type input "0.612684"
type input "85"
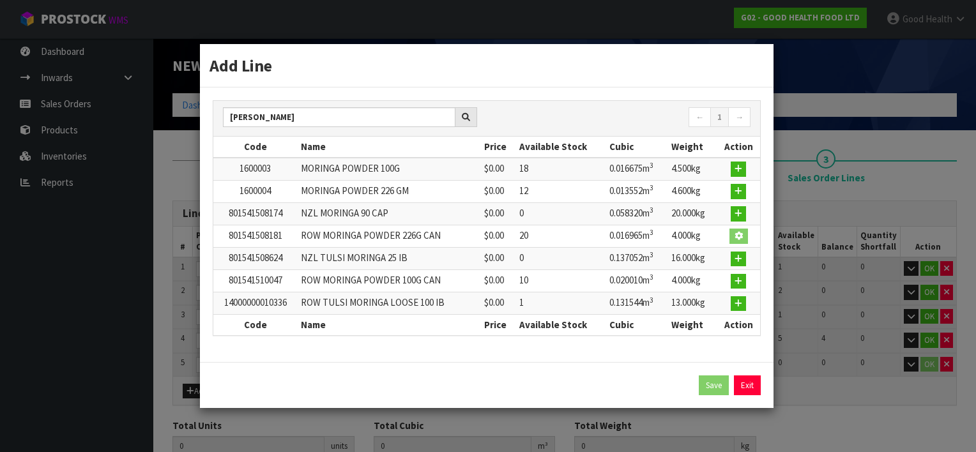
type input "801541508181"
type input "ROW MORINGA POWDER 226G CAN"
type input "0"
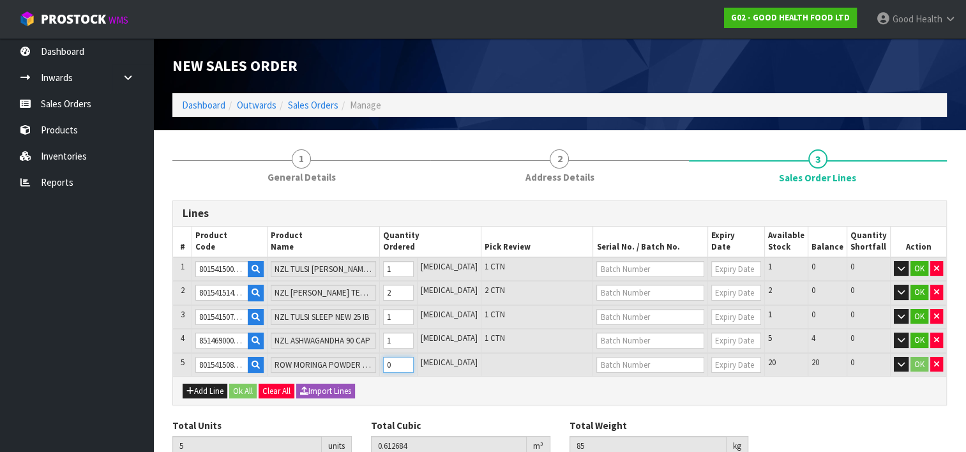
type input "6"
type input "0.629649"
type input "89"
type input "1"
click at [414, 358] on input "1" at bounding box center [398, 365] width 31 height 16
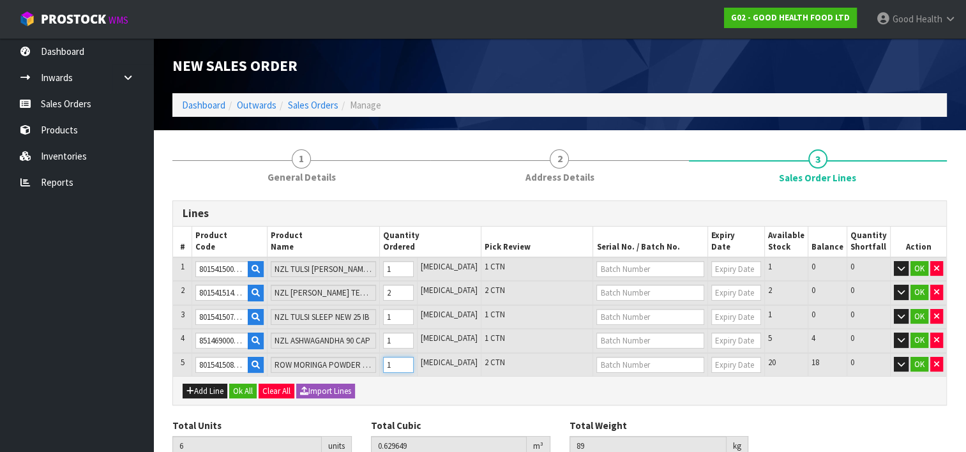
type input "7"
type input "0.646614"
type input "93"
type input "2"
click at [414, 358] on input "2" at bounding box center [398, 365] width 31 height 16
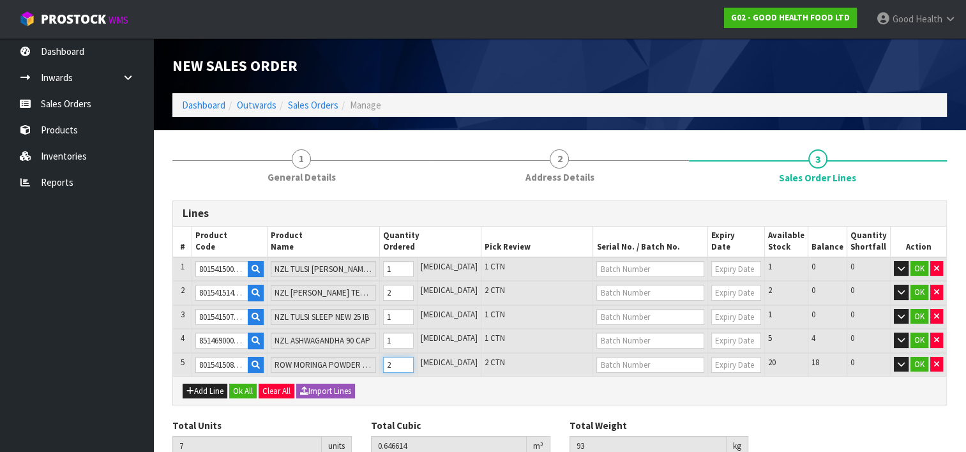
type input "8"
type input "0.663579"
type input "97"
type input "3"
click at [414, 358] on input "3" at bounding box center [398, 365] width 31 height 16
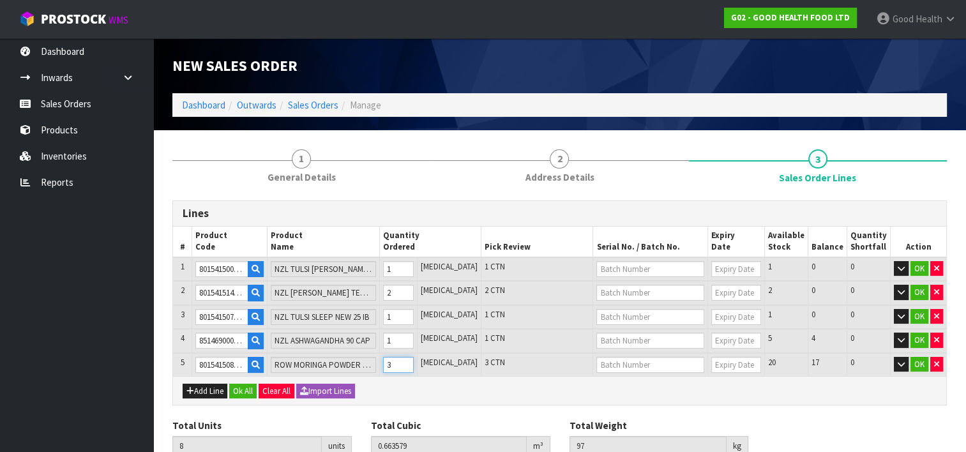
type input "9"
type input "0.680544"
type input "101"
type input "4"
click at [414, 358] on input "4" at bounding box center [398, 365] width 31 height 16
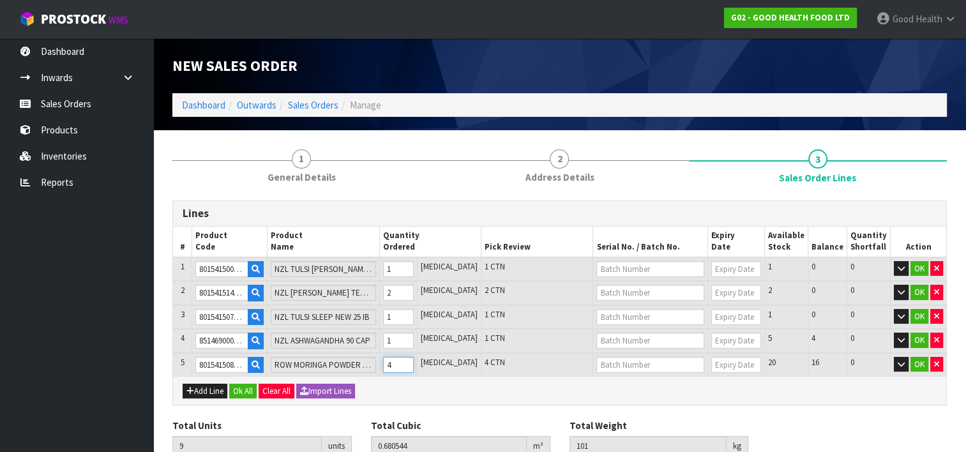
type input "10"
type input "0.697509"
type input "105"
type input "5"
click at [414, 358] on input "5" at bounding box center [398, 365] width 31 height 16
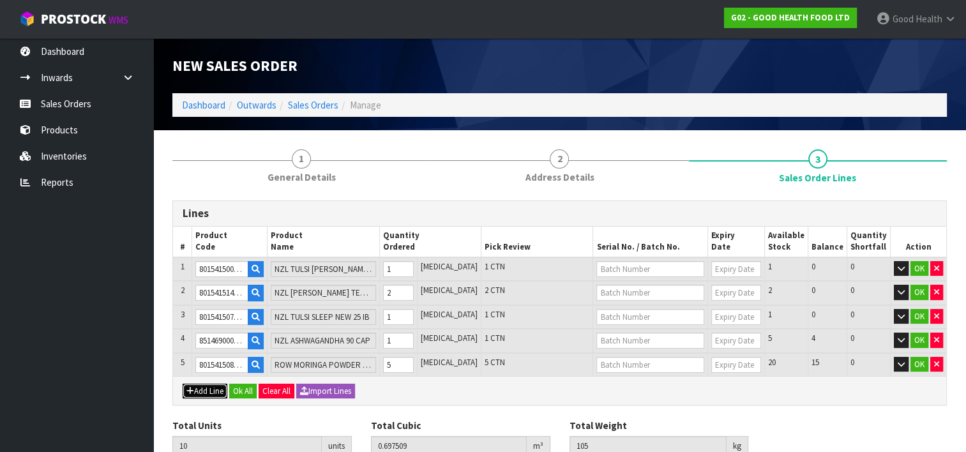
click at [204, 384] on button "Add Line" at bounding box center [205, 391] width 45 height 15
type input "0"
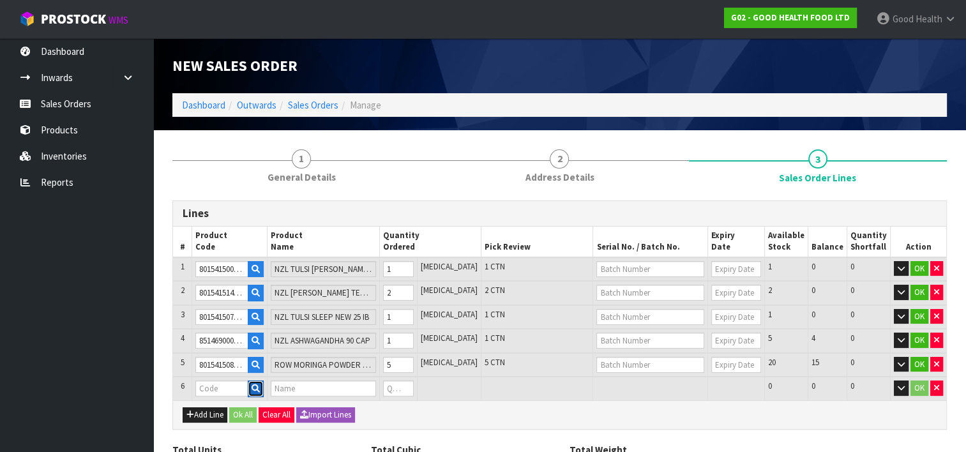
click at [260, 384] on icon "button" at bounding box center [256, 388] width 8 height 8
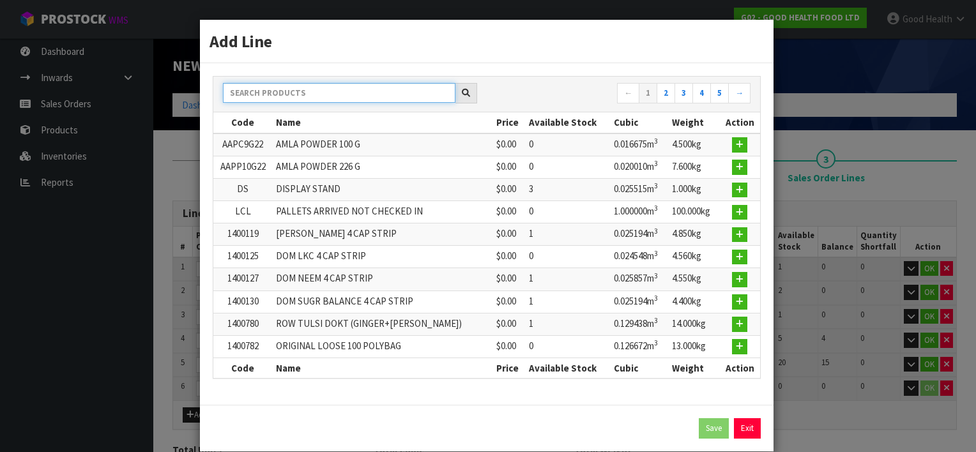
click at [294, 93] on input "text" at bounding box center [339, 93] width 232 height 20
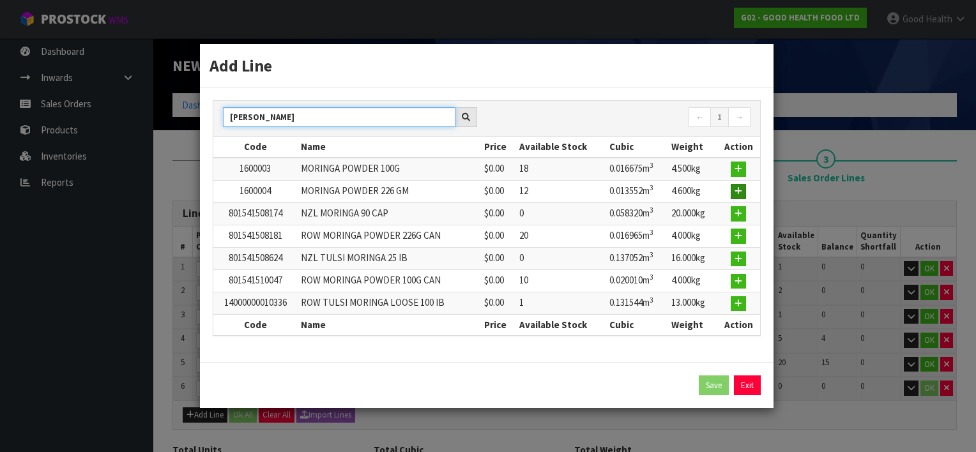
type input "[PERSON_NAME]"
click at [738, 189] on icon "button" at bounding box center [738, 191] width 8 height 8
type input "10"
type input "0.697509"
type input "105"
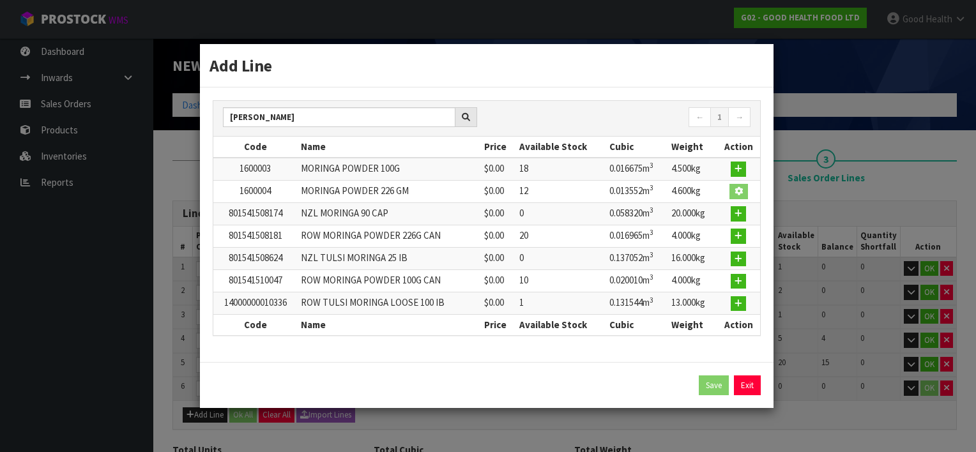
type input "1600004"
type input "MORINGA POWDER 226 GM"
type input "0"
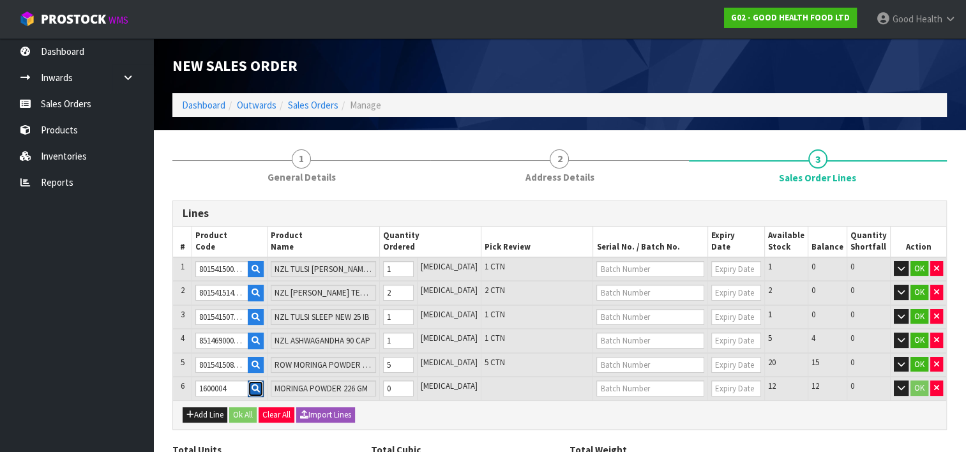
scroll to position [64, 0]
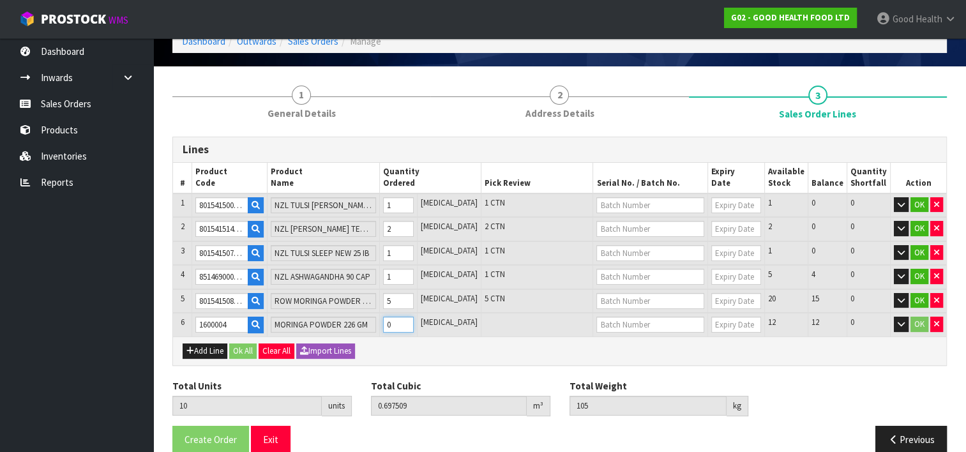
type input "11"
type input "0.711061"
type input "109.6"
type input "1"
click at [414, 317] on input "1" at bounding box center [398, 325] width 31 height 16
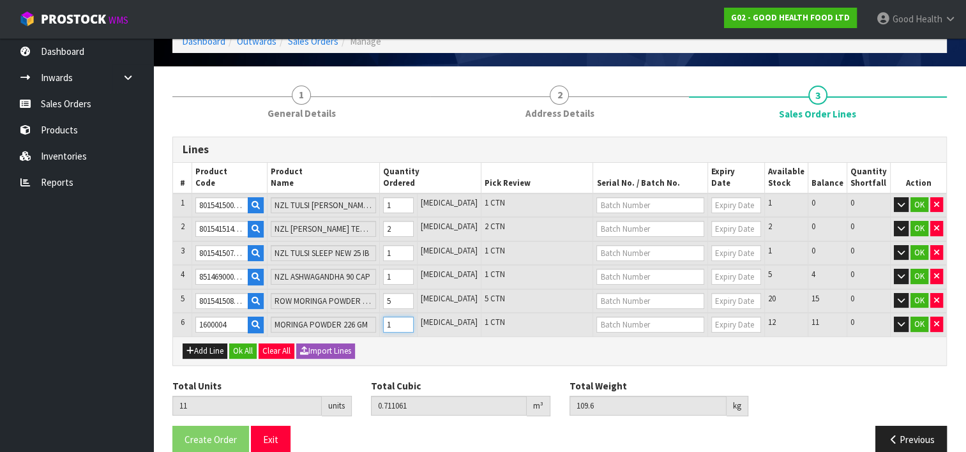
type input "12"
type input "0.724613"
type input "114.2"
type input "2"
click at [414, 317] on input "2" at bounding box center [398, 325] width 31 height 16
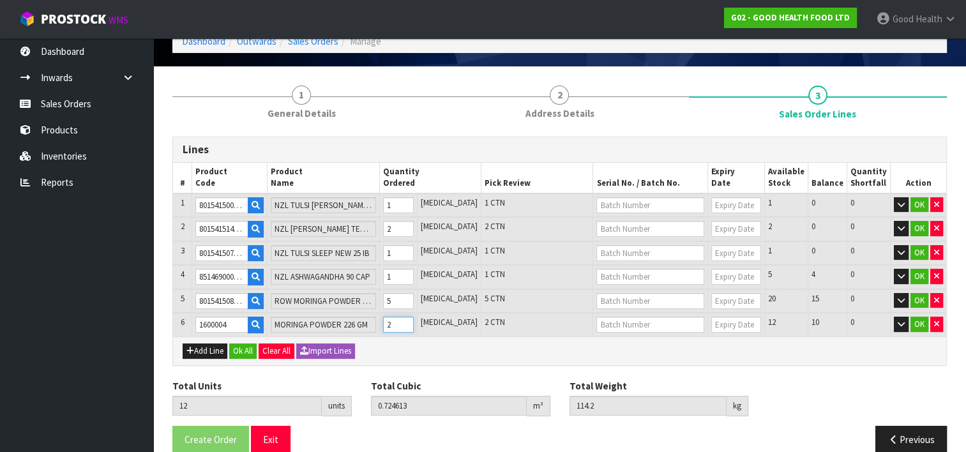
type input "13"
type input "0.738165"
type input "118.8"
type input "3"
click at [414, 318] on input "3" at bounding box center [398, 325] width 31 height 16
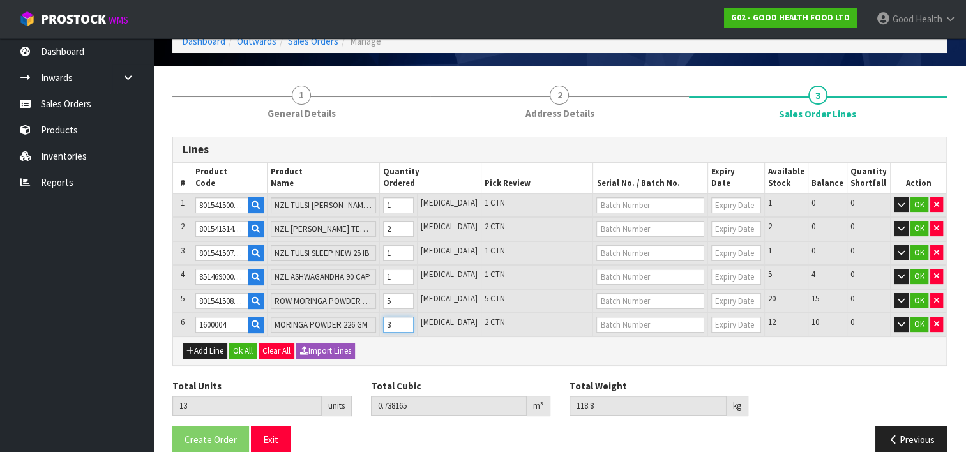
type input "14"
type input "0.751717"
type input "123.4"
type input "4"
click at [414, 319] on input "4" at bounding box center [398, 325] width 31 height 16
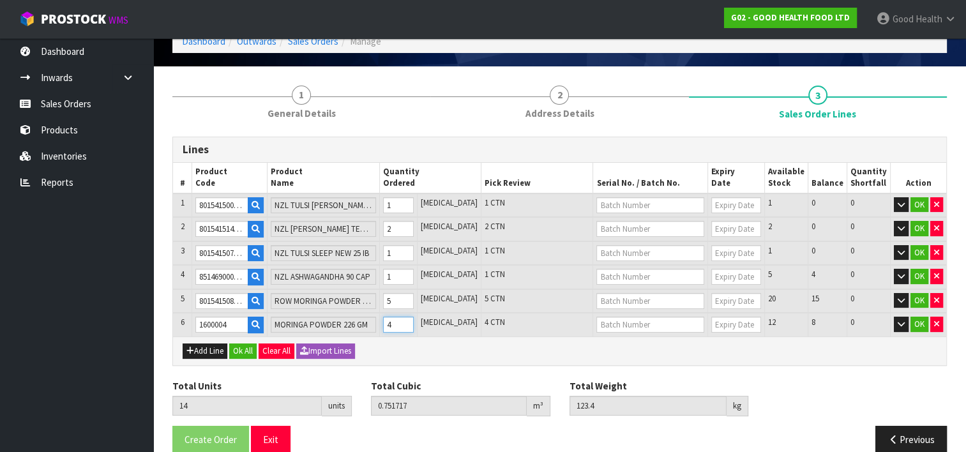
type input "15"
type input "0.765269"
type input "128"
type input "5"
click at [414, 319] on input "5" at bounding box center [398, 325] width 31 height 16
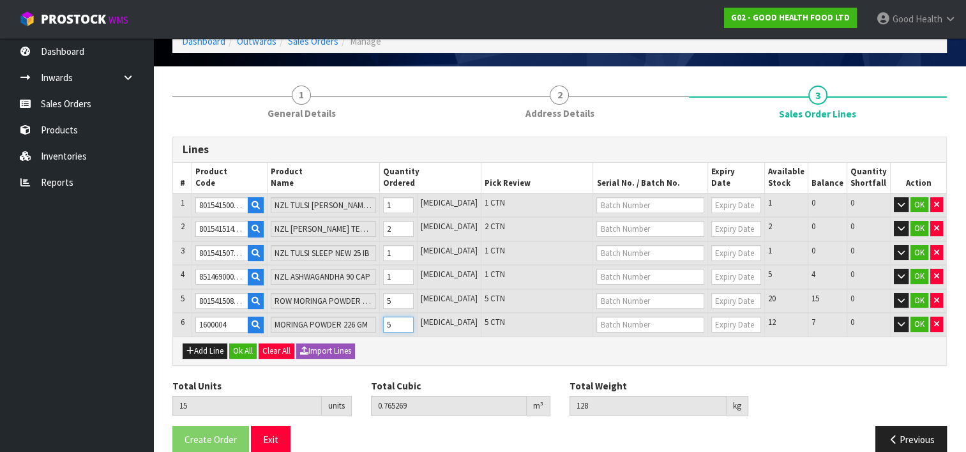
type input "16"
type input "0.778821"
type input "132.6"
type input "6"
click at [414, 319] on input "6" at bounding box center [398, 325] width 31 height 16
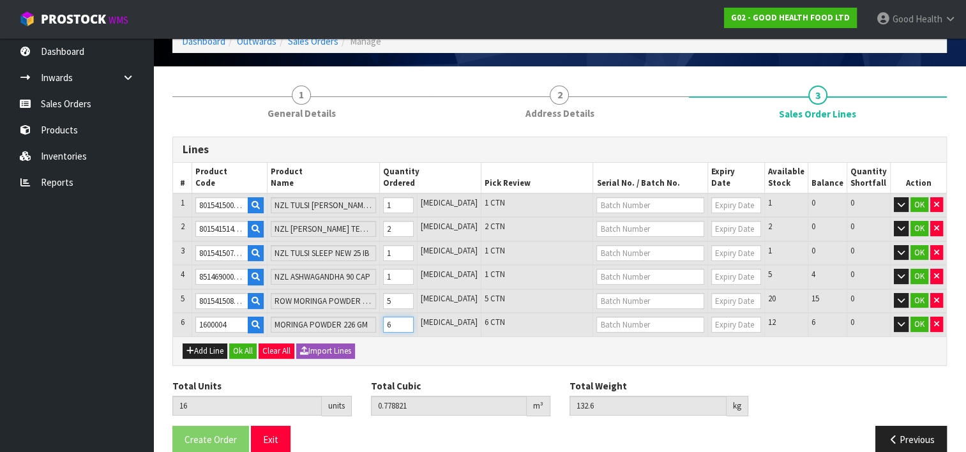
type input "17"
type input "0.792373"
type input "137.2"
type input "7"
click at [414, 319] on input "7" at bounding box center [398, 325] width 31 height 16
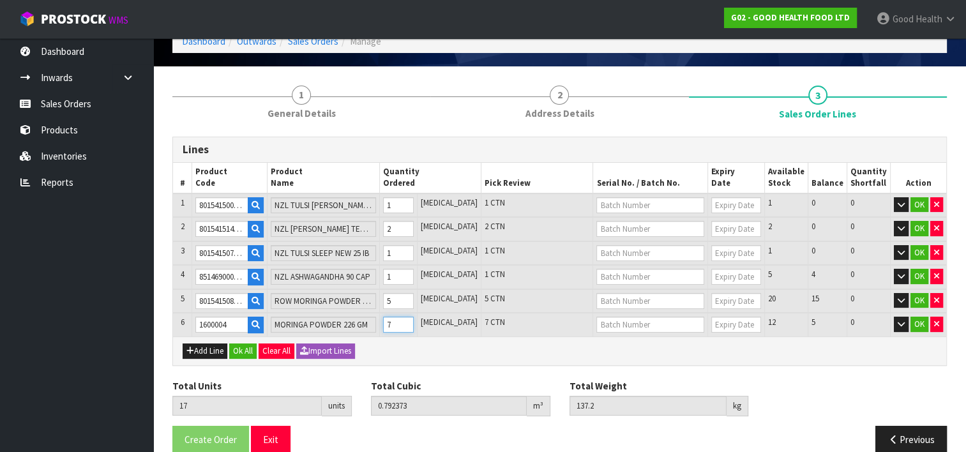
type input "18"
type input "0.805925"
type input "141.8"
type input "8"
click at [414, 319] on input "8" at bounding box center [398, 325] width 31 height 16
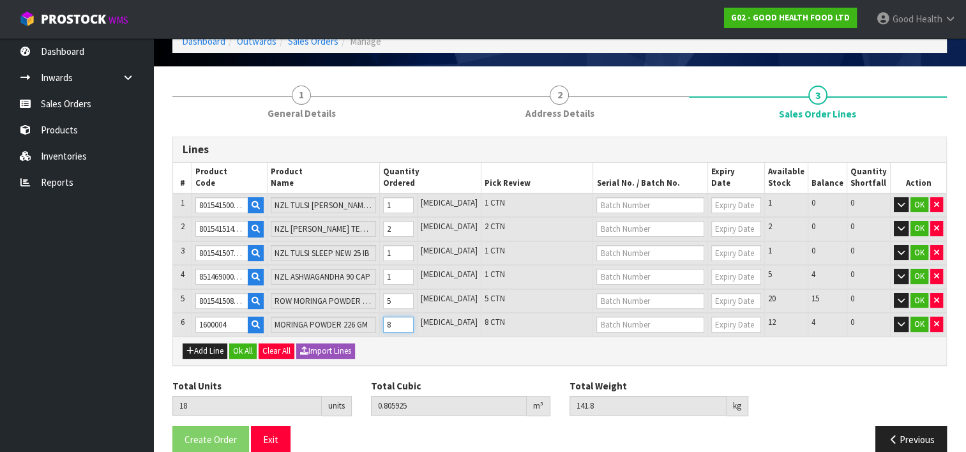
type input "19"
type input "0.819477"
type input "146.4"
type input "9"
click at [414, 319] on input "9" at bounding box center [398, 325] width 31 height 16
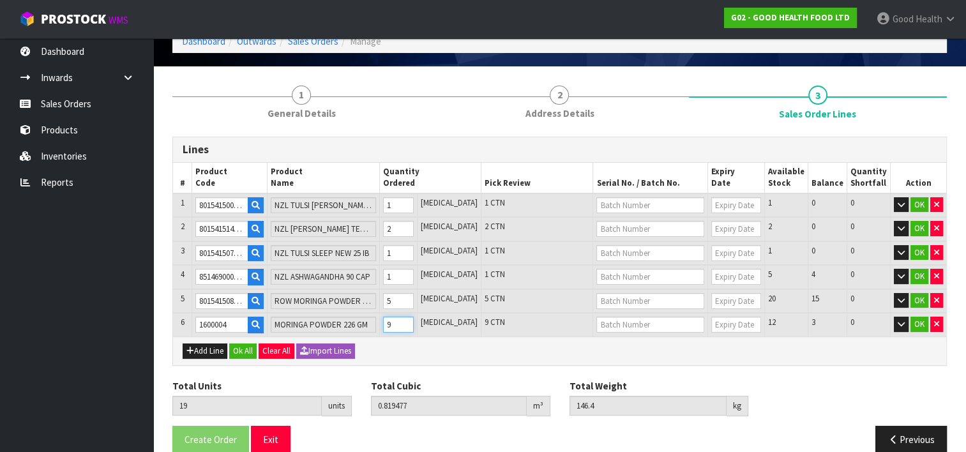
type input "20"
type input "0.833029"
type input "151"
type input "10"
click at [414, 319] on input "10" at bounding box center [398, 325] width 31 height 16
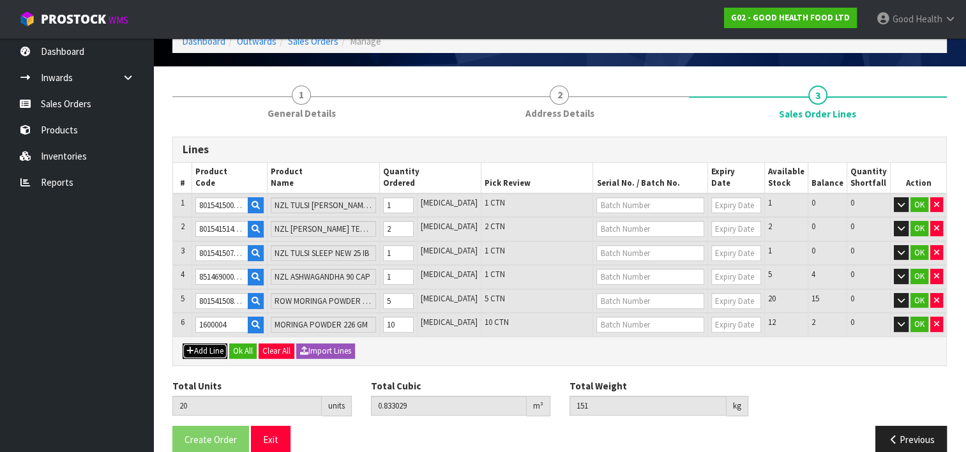
click at [202, 350] on button "Add Line" at bounding box center [205, 351] width 45 height 15
type input "0"
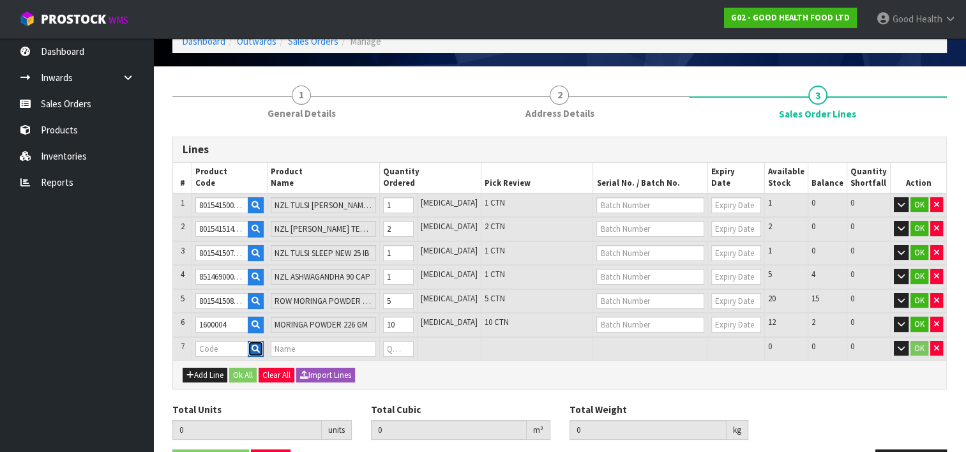
click at [260, 345] on icon "button" at bounding box center [256, 349] width 8 height 8
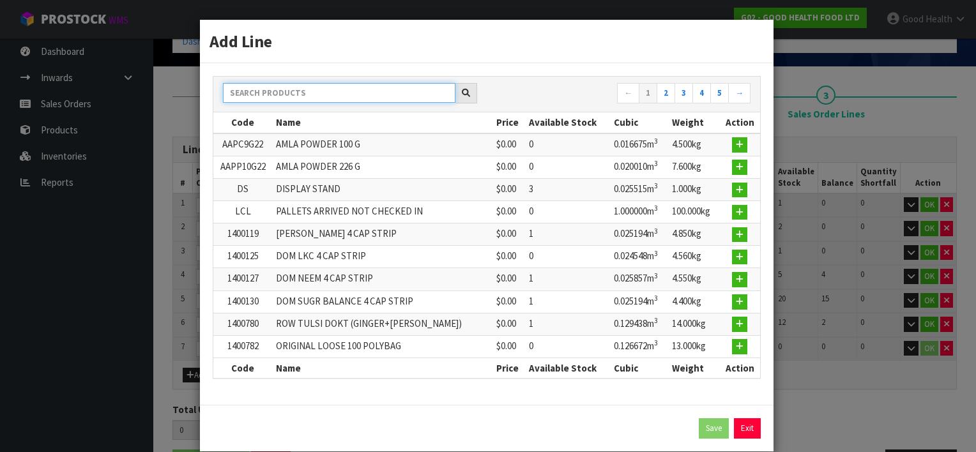
click at [261, 94] on input "text" at bounding box center [339, 93] width 232 height 20
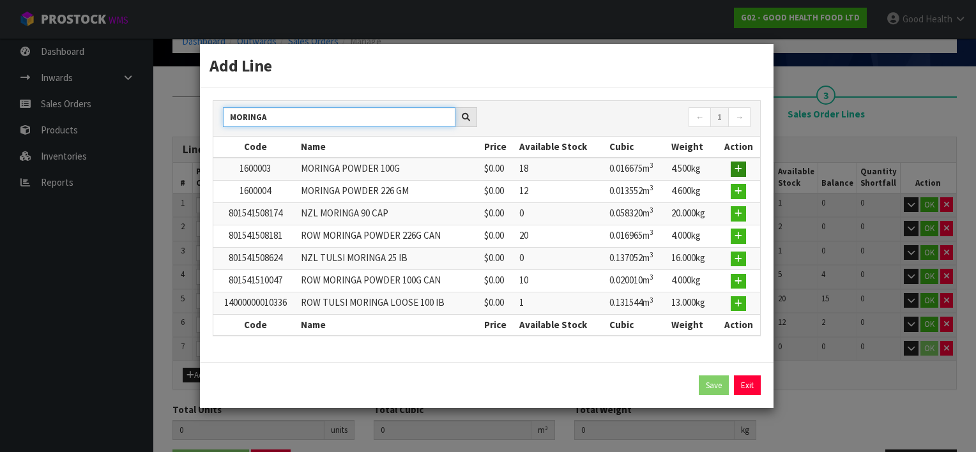
type input "MORINGA"
click at [738, 167] on icon "button" at bounding box center [738, 169] width 8 height 8
type input "20"
type input "0.833029"
type input "151"
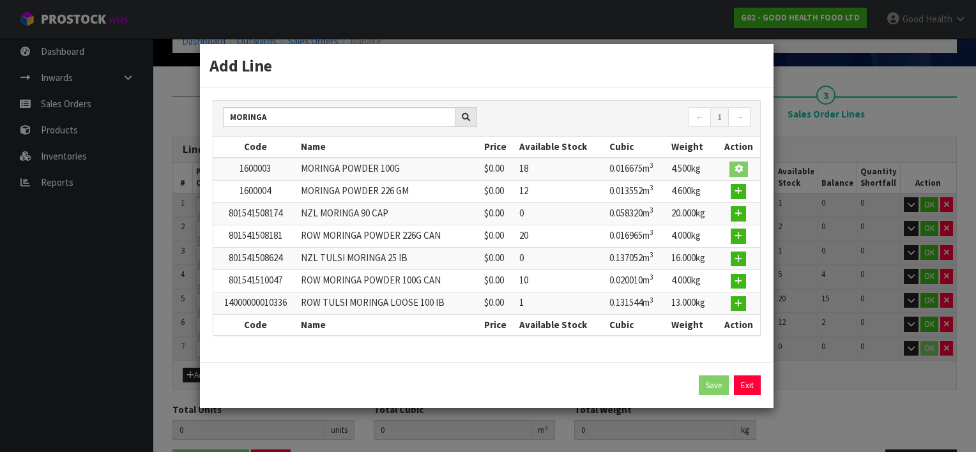
type input "1600003"
type input "MORINGA POWDER 100G"
type input "0"
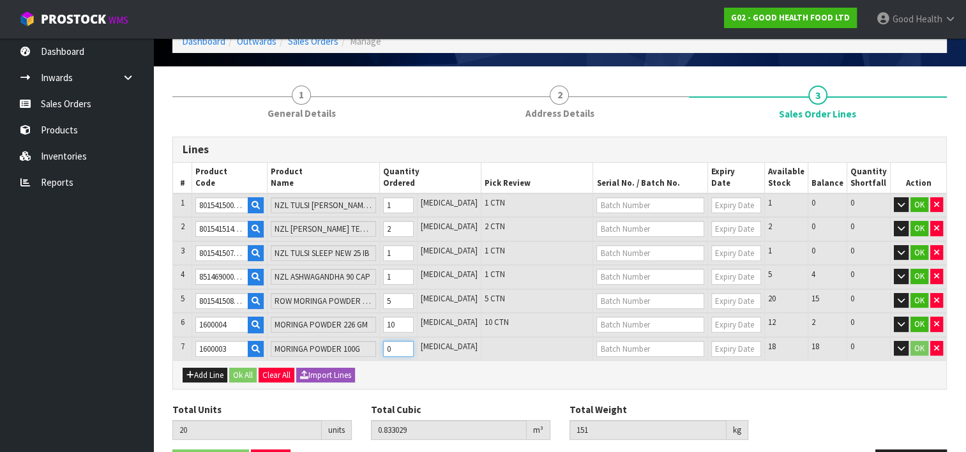
type input "21"
type input "0.849704"
type input "155.5"
type input "1"
click at [414, 341] on input "1" at bounding box center [398, 349] width 31 height 16
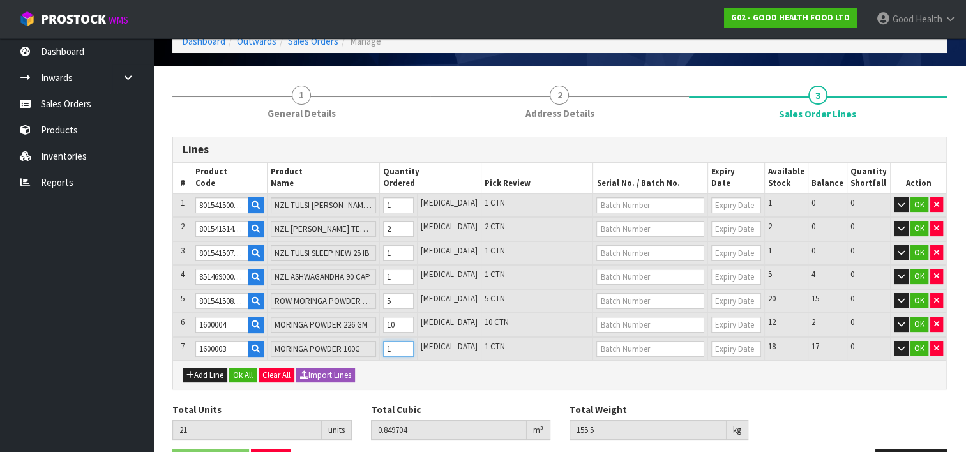
type input "22"
type input "0.866379"
type input "160"
type input "2"
click at [414, 341] on input "2" at bounding box center [398, 349] width 31 height 16
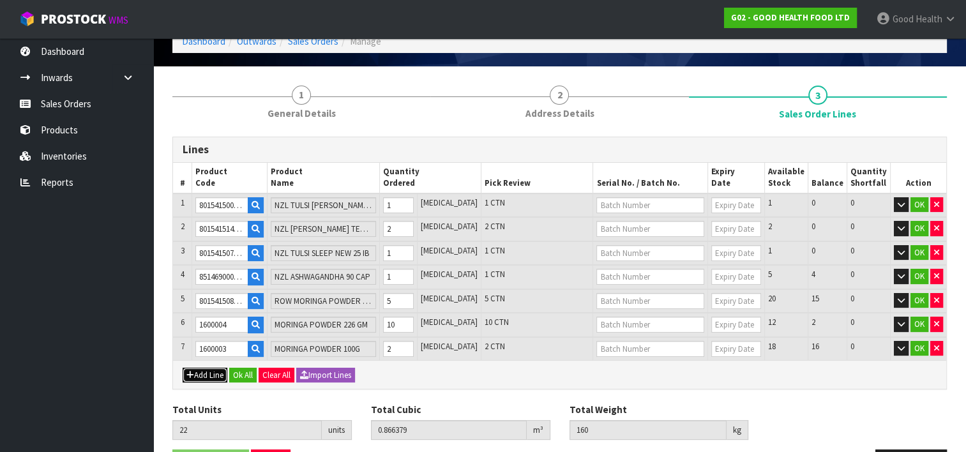
click at [199, 371] on button "Add Line" at bounding box center [205, 375] width 45 height 15
type input "0"
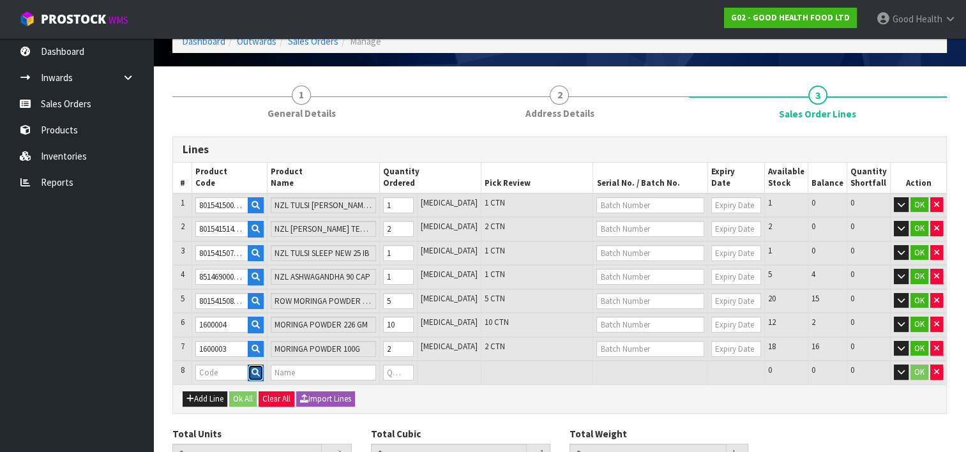
click at [260, 368] on icon "button" at bounding box center [256, 372] width 8 height 8
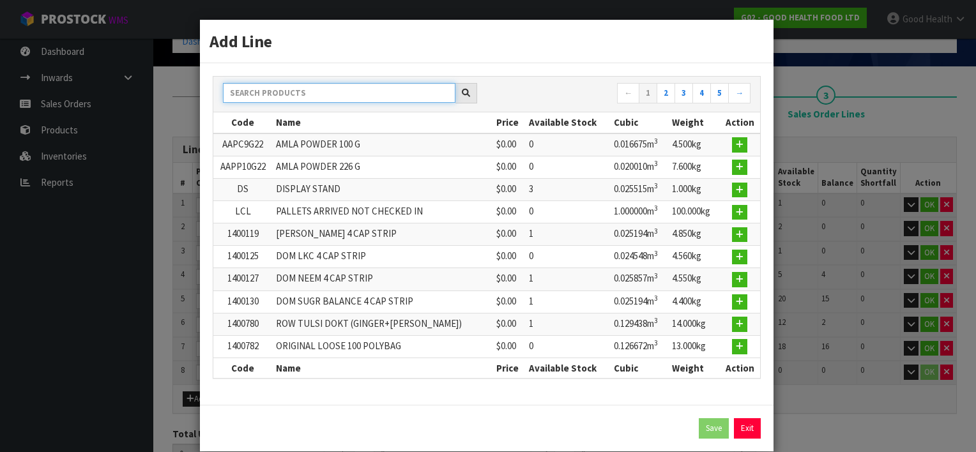
click at [269, 92] on input "text" at bounding box center [339, 93] width 232 height 20
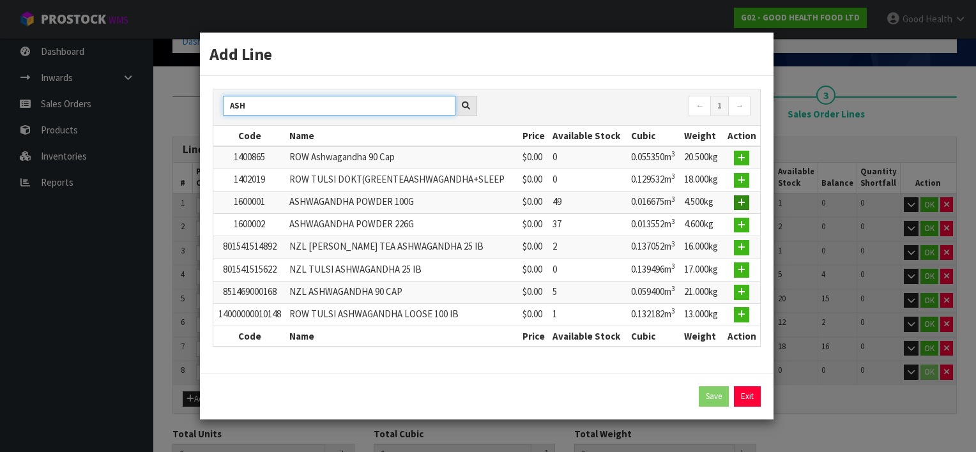
type input "ASH"
click at [742, 199] on icon "button" at bounding box center [742, 203] width 8 height 8
type input "22"
type input "0.866379"
type input "160"
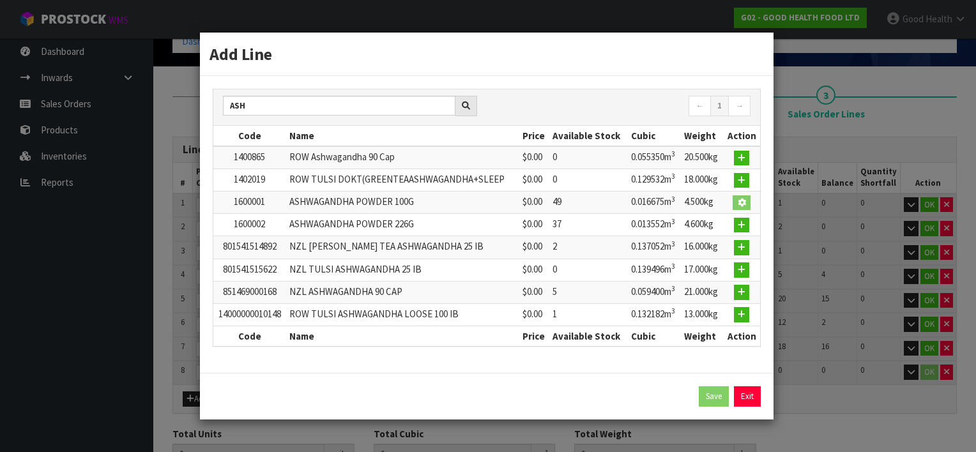
type input "1600001"
type input "ASHWAGANDHA POWDER 100G"
type input "0"
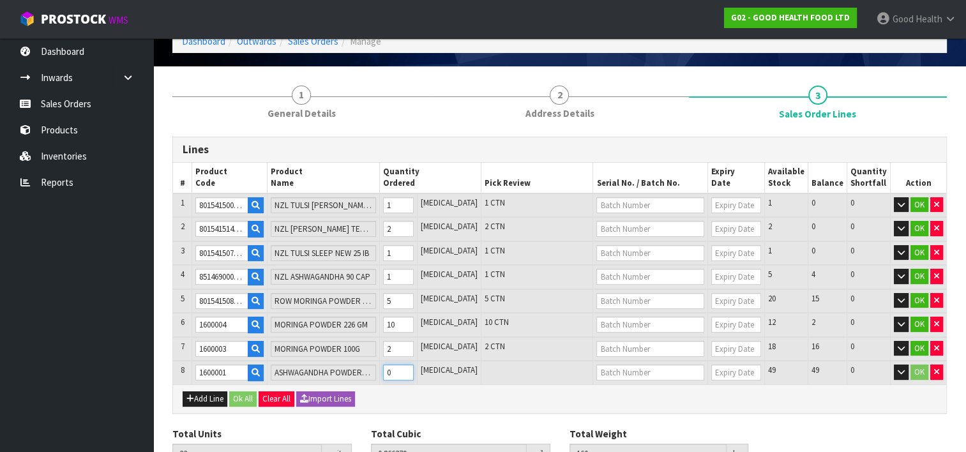
type input "23"
type input "0.883054"
type input "164.5"
type input "1"
click at [414, 365] on input "1" at bounding box center [398, 373] width 31 height 16
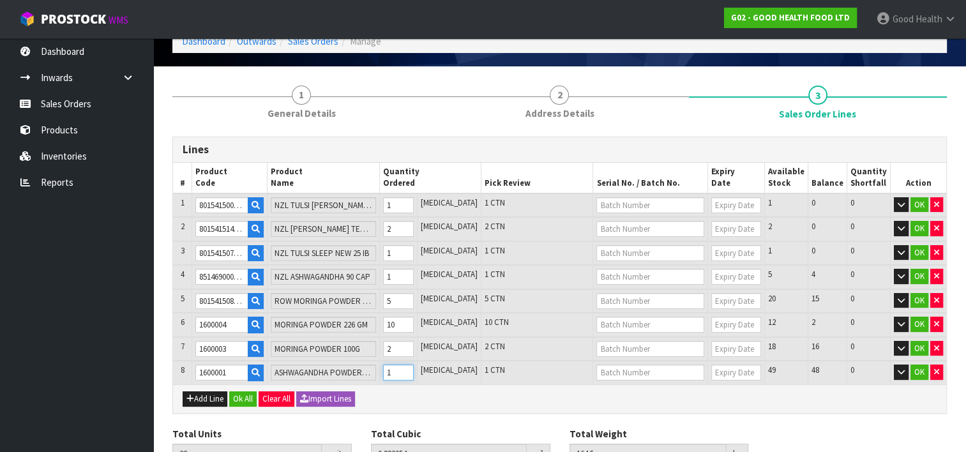
type input "24"
type input "0.899729"
type input "169"
type input "2"
click at [414, 365] on input "2" at bounding box center [398, 373] width 31 height 16
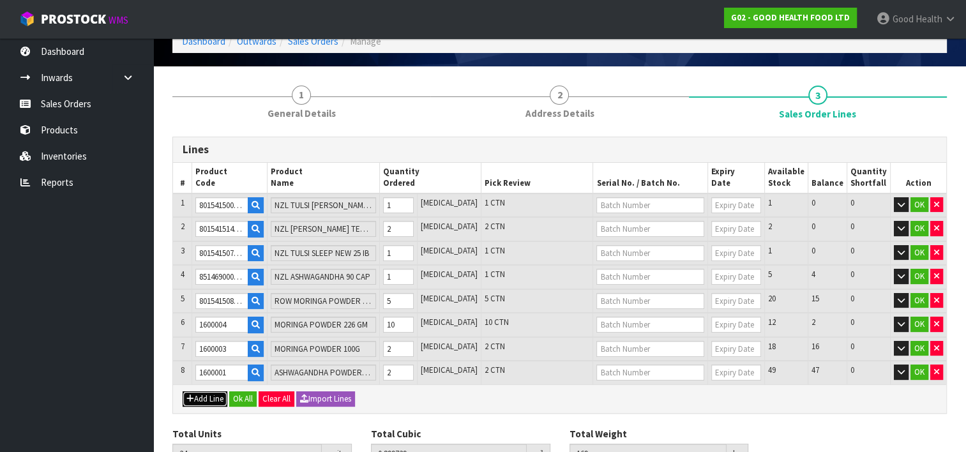
click at [205, 391] on button "Add Line" at bounding box center [205, 398] width 45 height 15
type input "0"
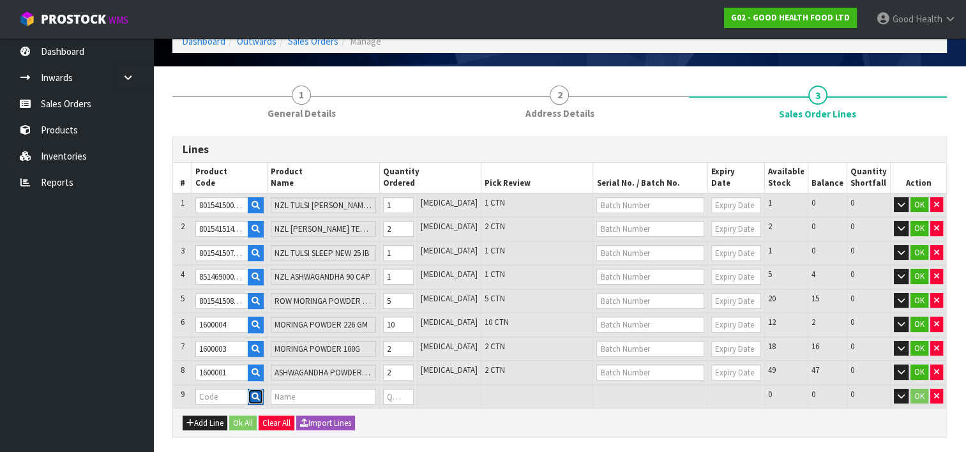
click at [260, 393] on icon "button" at bounding box center [256, 397] width 8 height 8
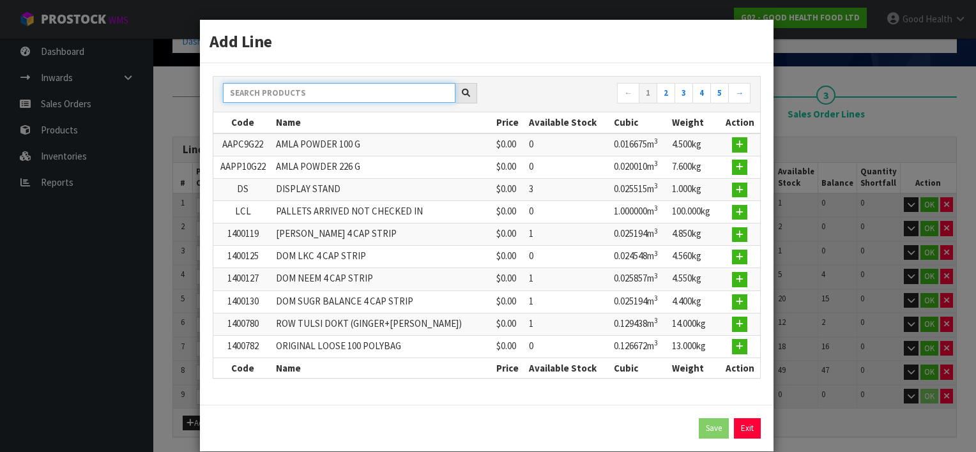
click at [262, 89] on input "text" at bounding box center [339, 93] width 232 height 20
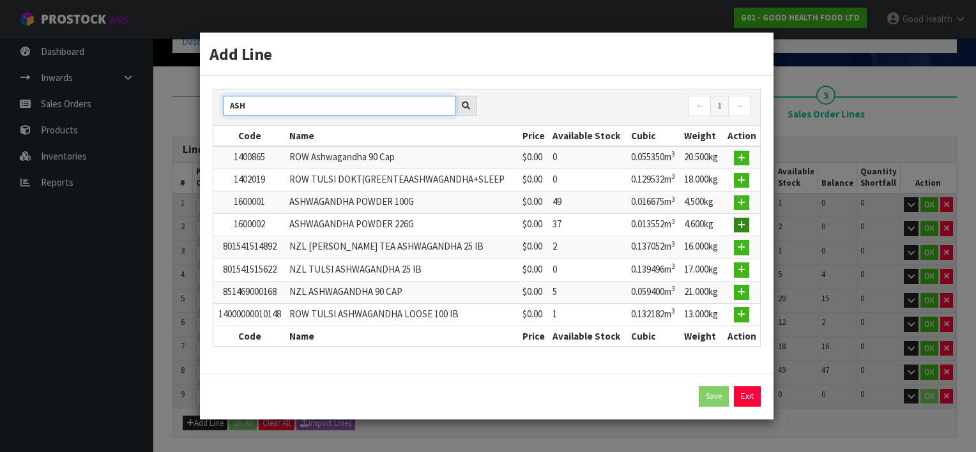
type input "ASH"
click at [743, 224] on icon "button" at bounding box center [742, 225] width 8 height 8
type input "24"
type input "0.899729"
type input "169"
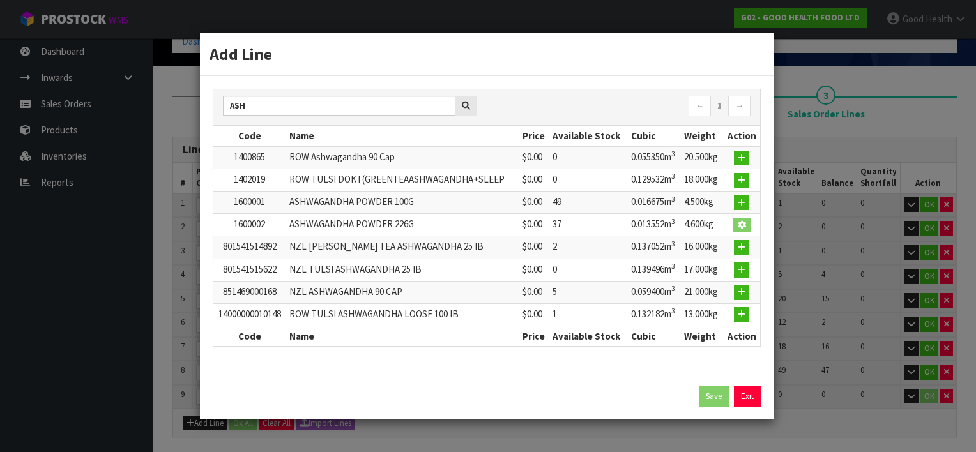
type input "1600002"
type input "ASHWAGANDHA POWDER 226G"
type input "0"
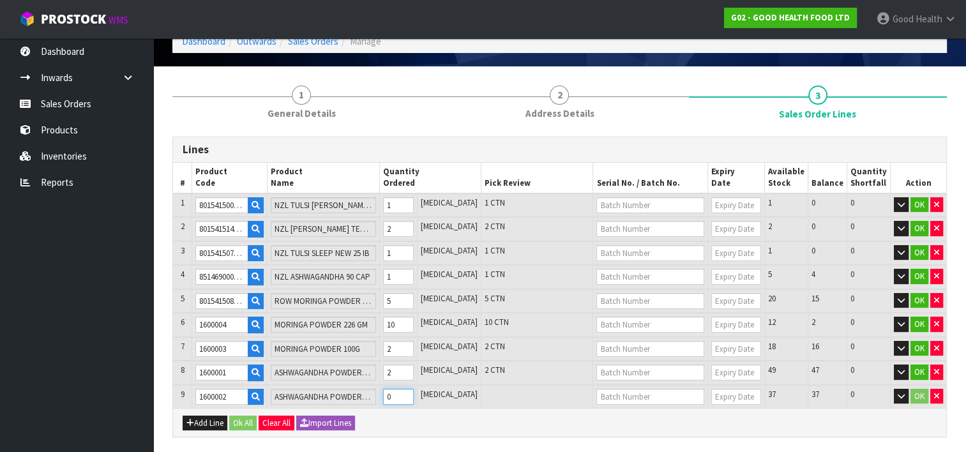
type input "25"
type input "0.913281"
type input "173.6"
type input "1"
click at [414, 389] on input "1" at bounding box center [398, 397] width 31 height 16
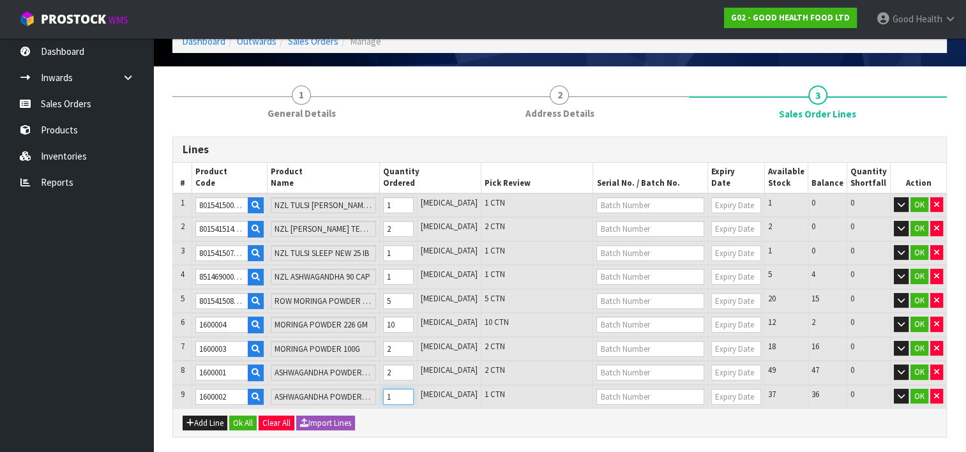
type input "26"
type input "0.926833"
type input "178.2"
type input "2"
click at [414, 389] on input "2" at bounding box center [398, 397] width 31 height 16
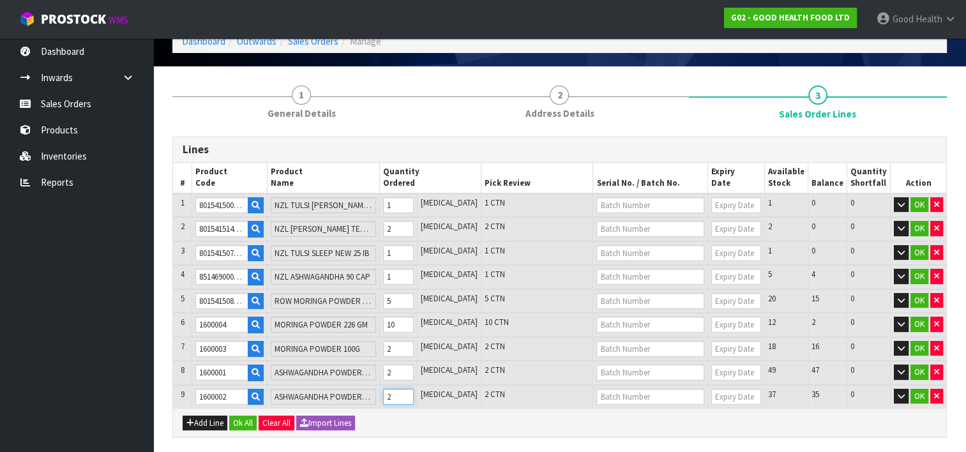
type input "27"
type input "0.940385"
type input "182.8"
type input "3"
click at [414, 389] on input "3" at bounding box center [398, 397] width 31 height 16
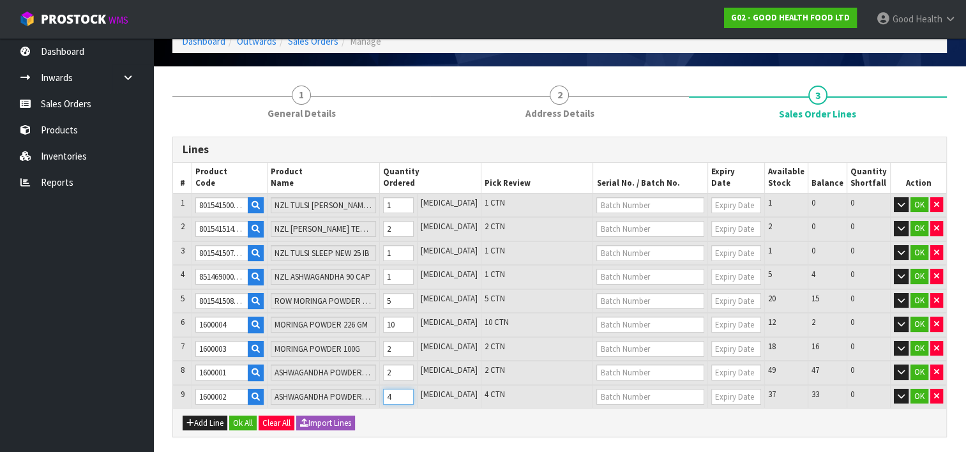
click at [414, 389] on input "4" at bounding box center [398, 397] width 31 height 16
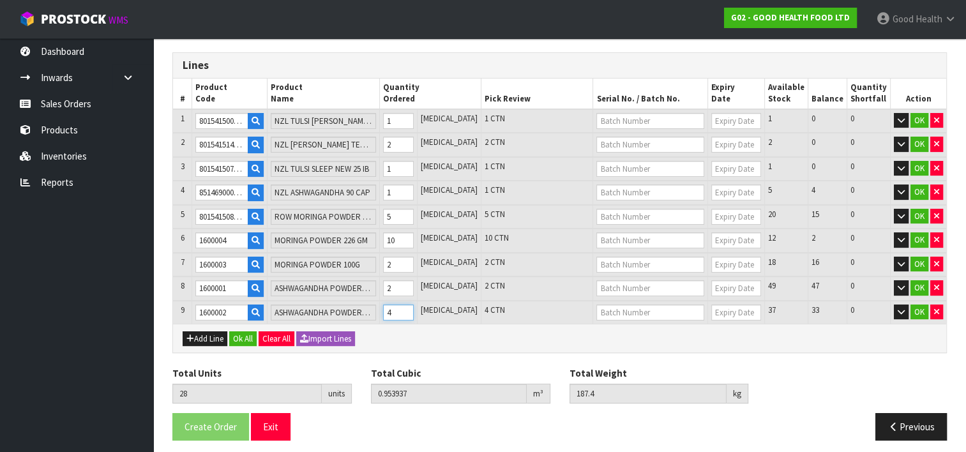
scroll to position [149, 0]
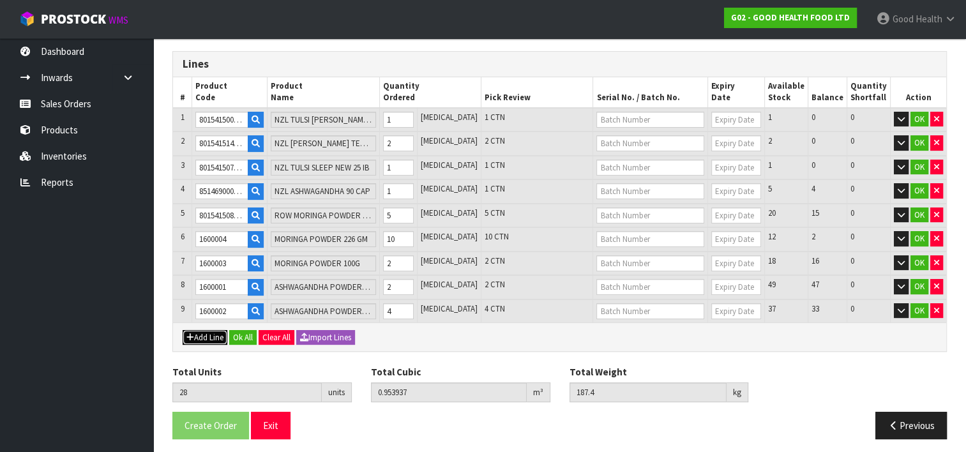
click at [212, 333] on button "Add Line" at bounding box center [205, 337] width 45 height 15
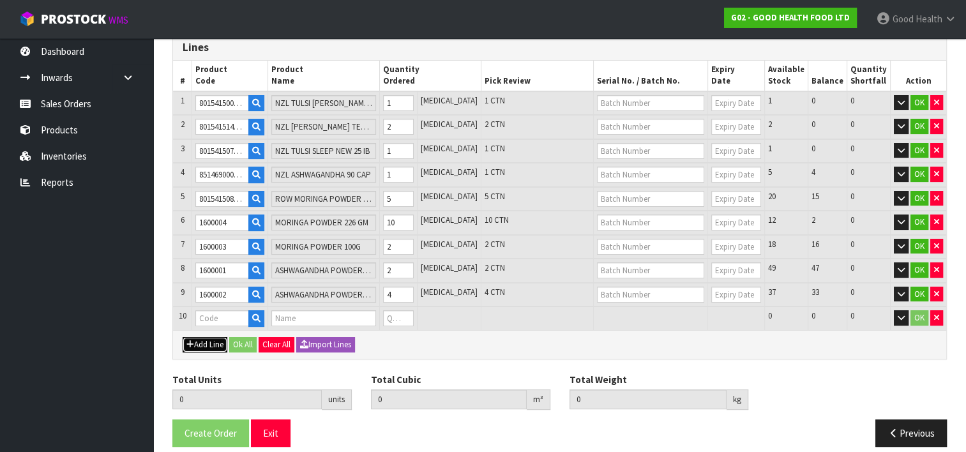
scroll to position [173, 0]
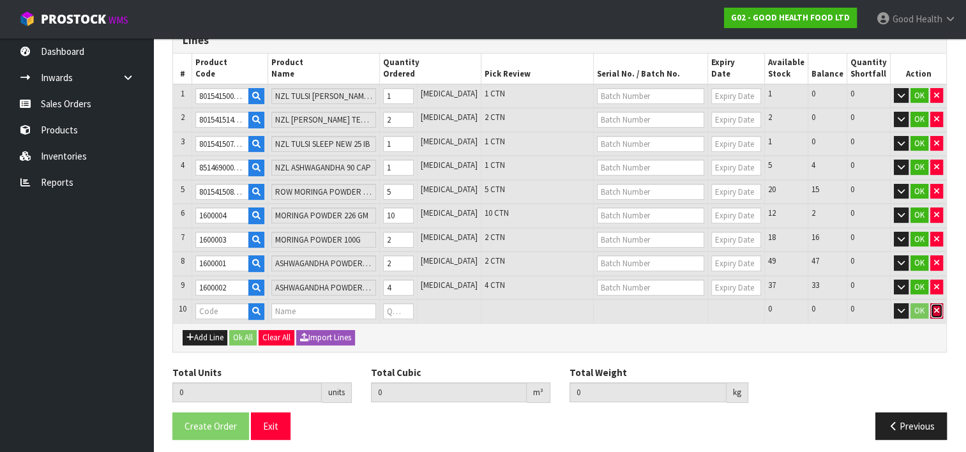
click at [939, 304] on button "button" at bounding box center [936, 310] width 13 height 15
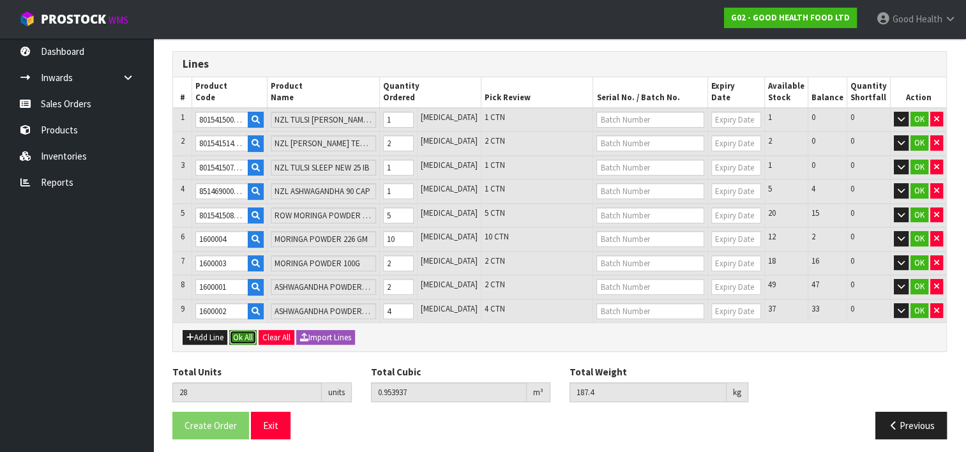
click at [244, 333] on button "Ok All" at bounding box center [242, 337] width 27 height 15
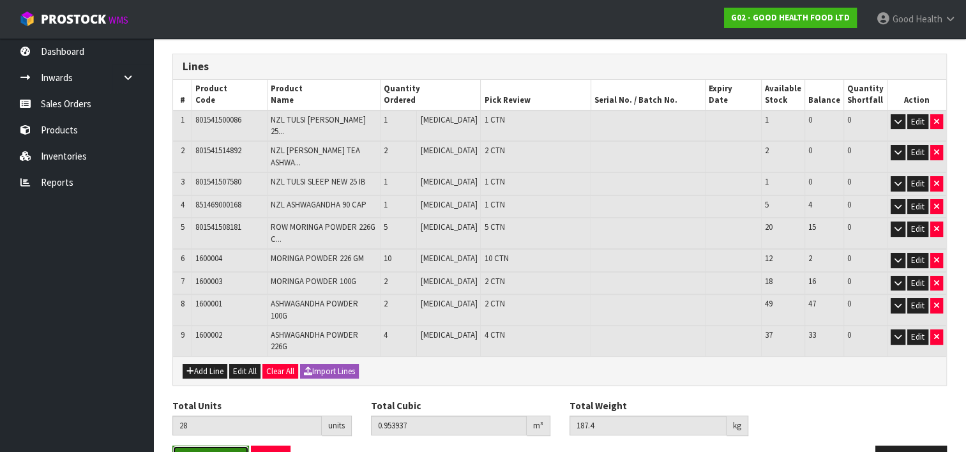
click at [230, 451] on span "Create Order" at bounding box center [211, 459] width 52 height 12
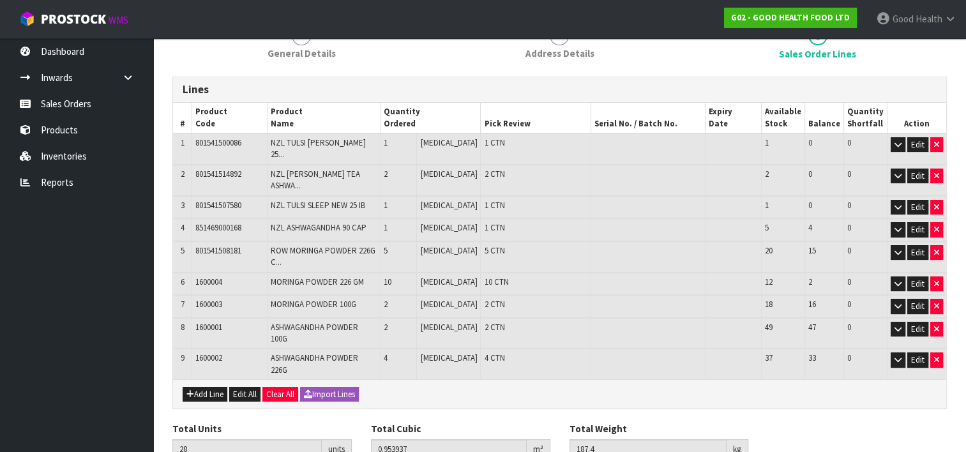
scroll to position [193, 0]
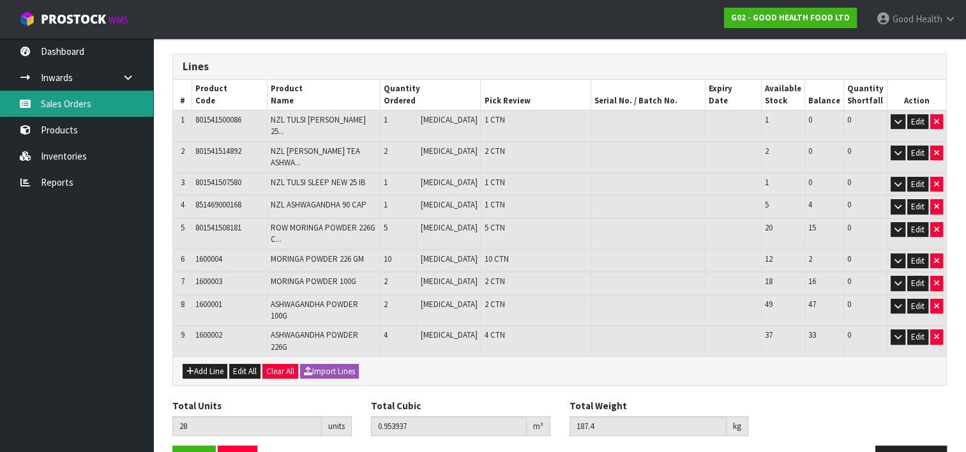
click at [70, 104] on link "Sales Orders" at bounding box center [76, 104] width 153 height 26
